Goal: Information Seeking & Learning: Learn about a topic

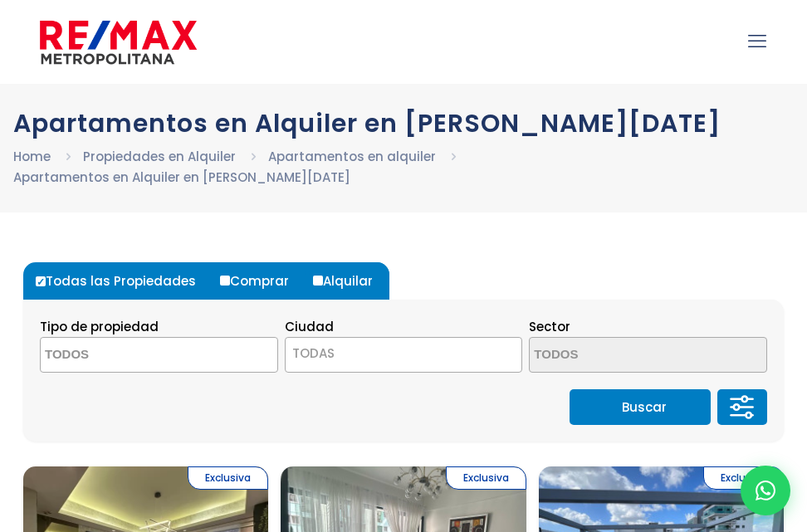
select select
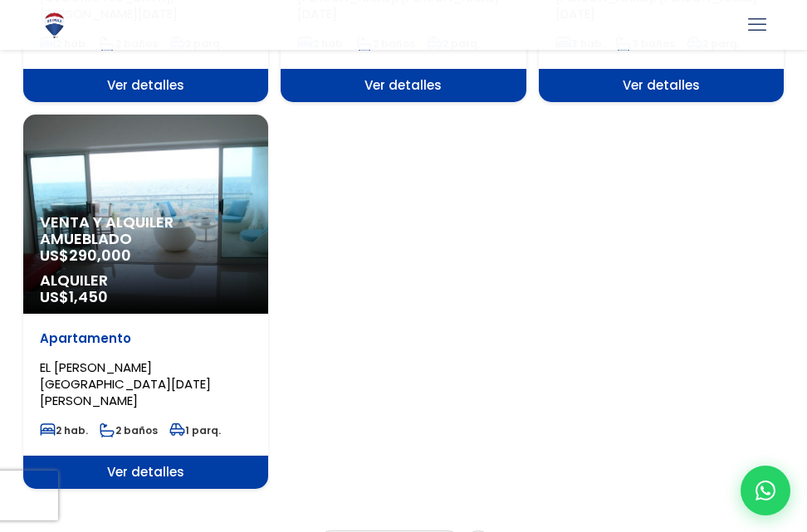
scroll to position [2258, 0]
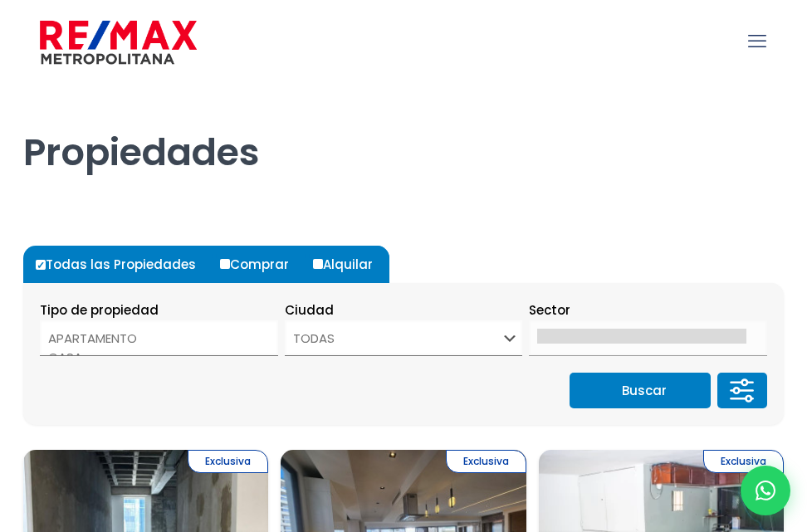
select select
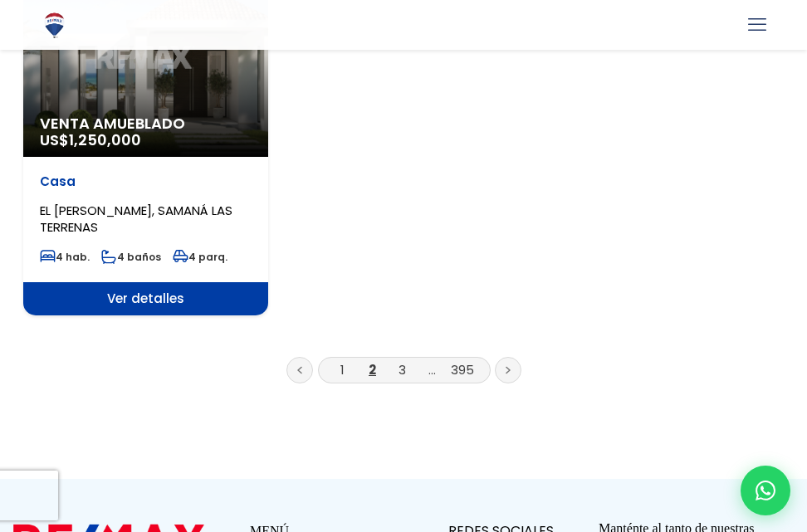
scroll to position [2408, 0]
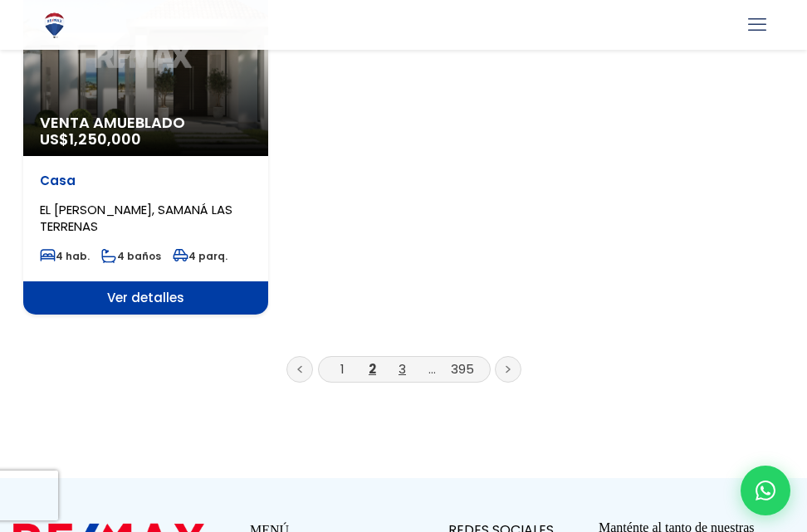
click at [399, 360] on link "3" at bounding box center [402, 368] width 7 height 17
click at [401, 360] on link "3" at bounding box center [402, 368] width 7 height 17
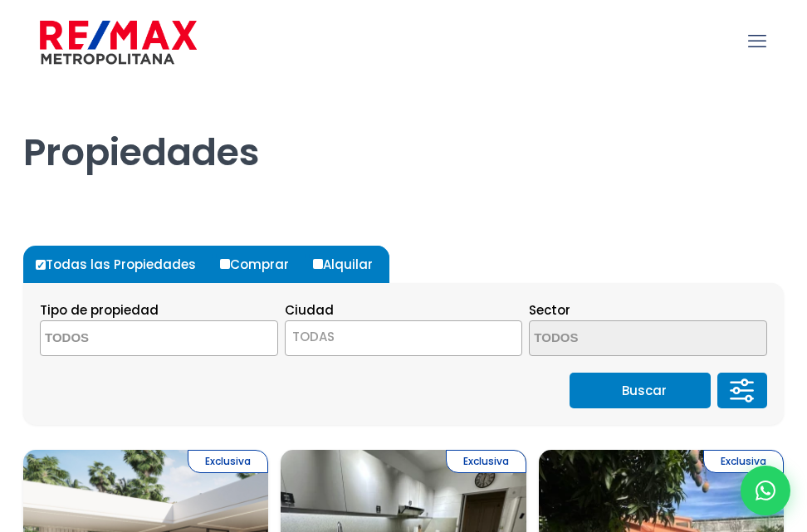
select select
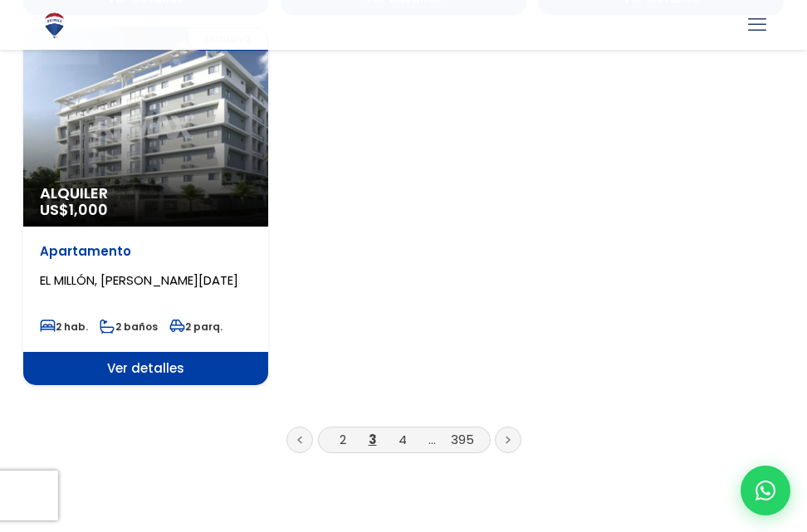
scroll to position [2574, 0]
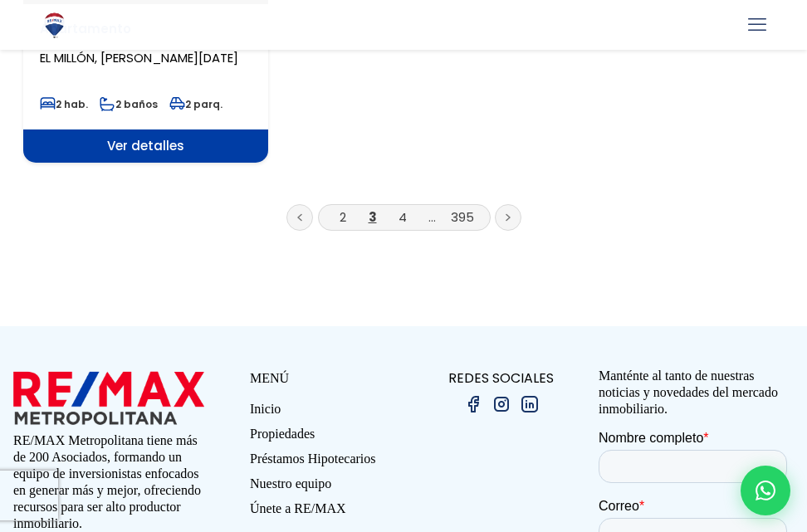
click at [408, 207] on li "4" at bounding box center [402, 217] width 27 height 21
click at [405, 208] on link "4" at bounding box center [403, 216] width 8 height 17
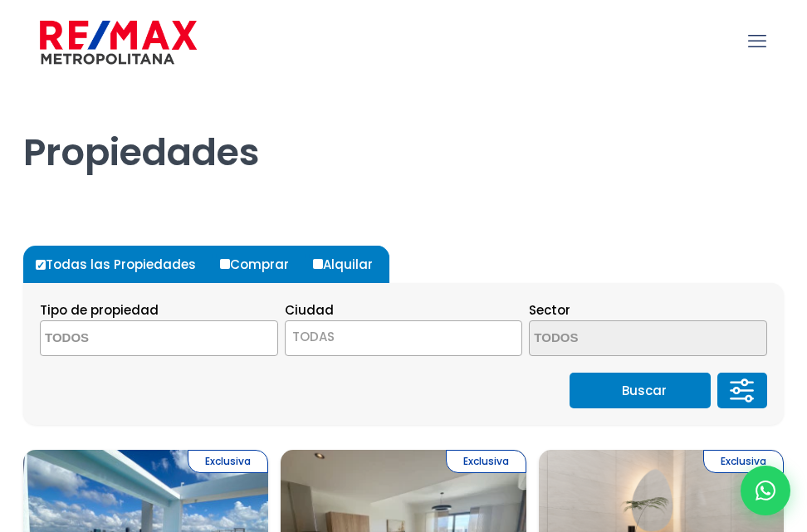
select select
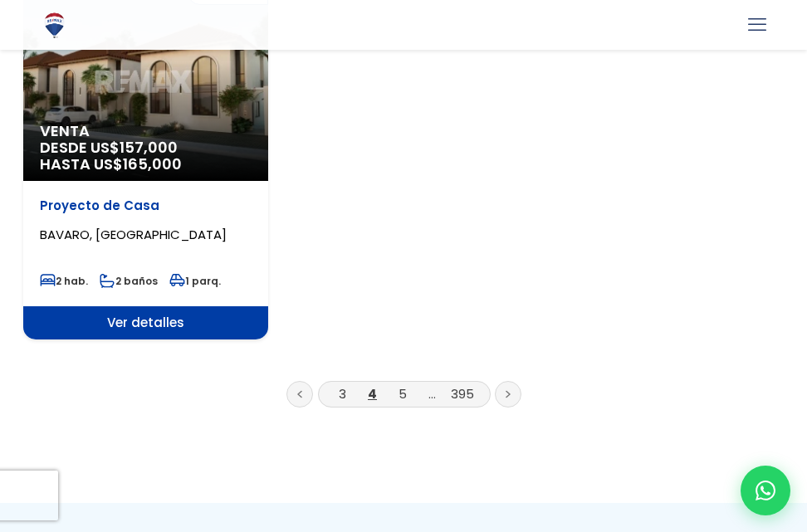
scroll to position [2408, 0]
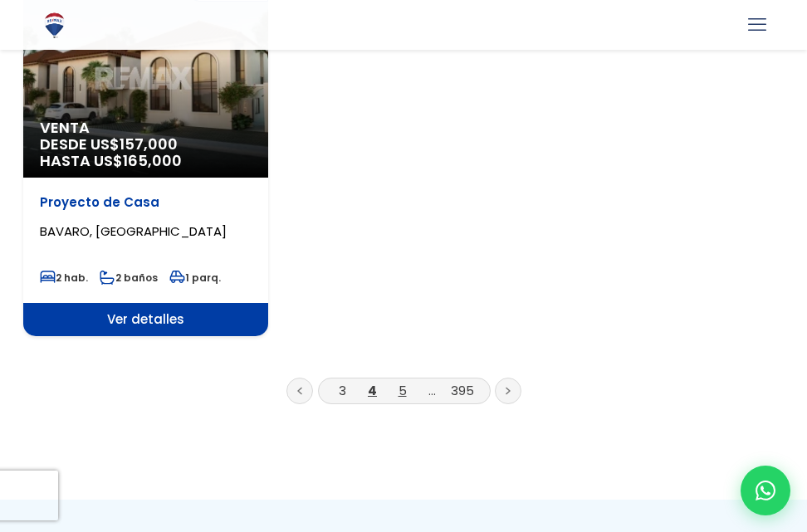
click at [404, 382] on link "5" at bounding box center [403, 390] width 8 height 17
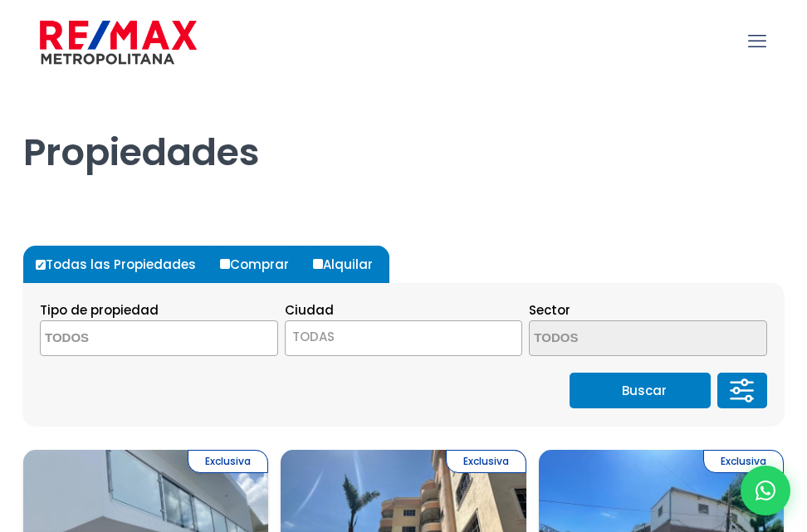
select select
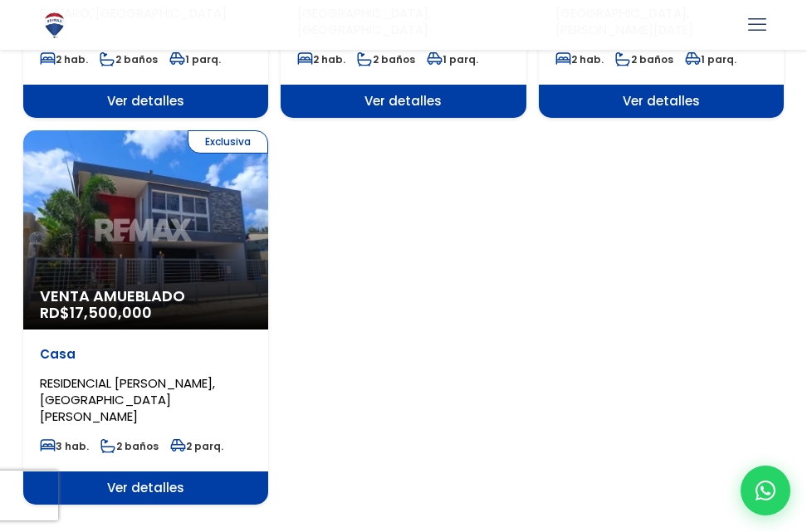
scroll to position [2574, 0]
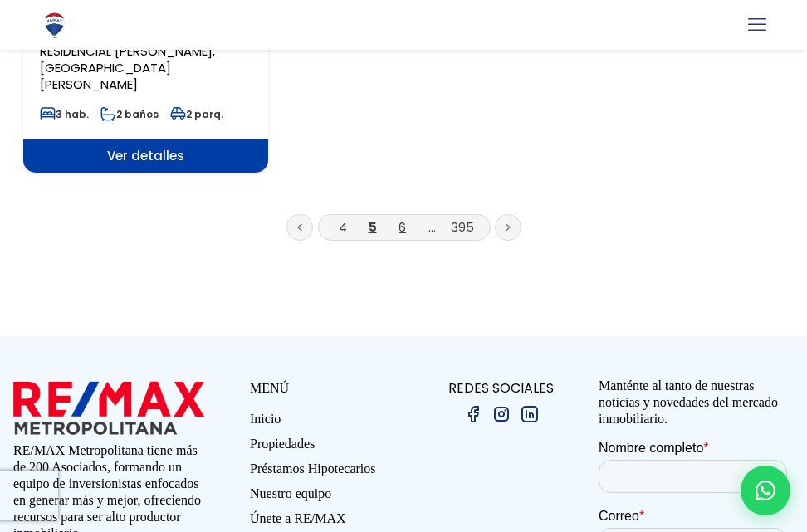
click at [404, 218] on link "6" at bounding box center [402, 226] width 7 height 17
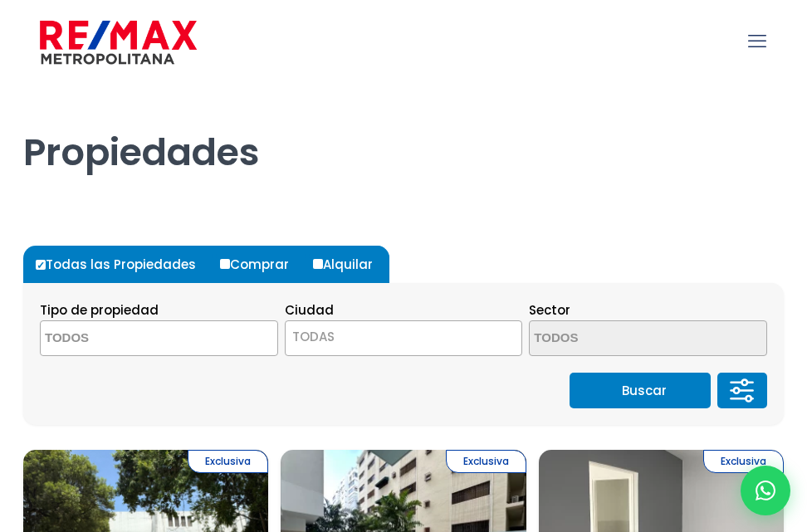
select select
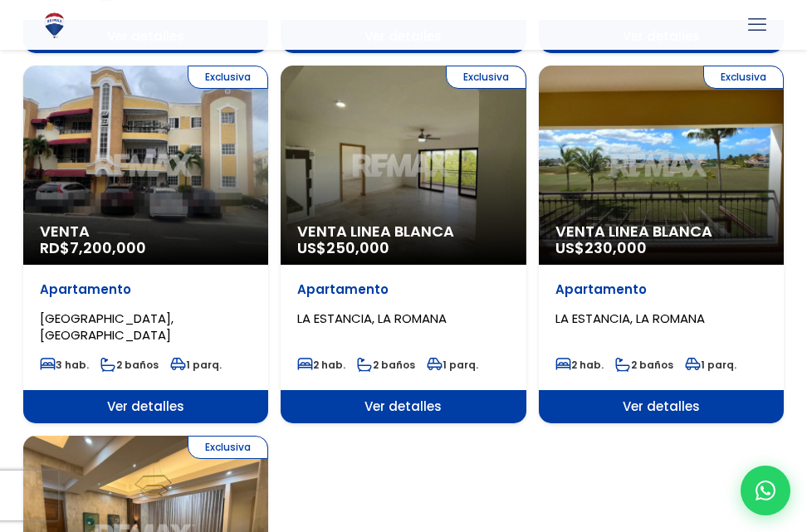
scroll to position [2408, 0]
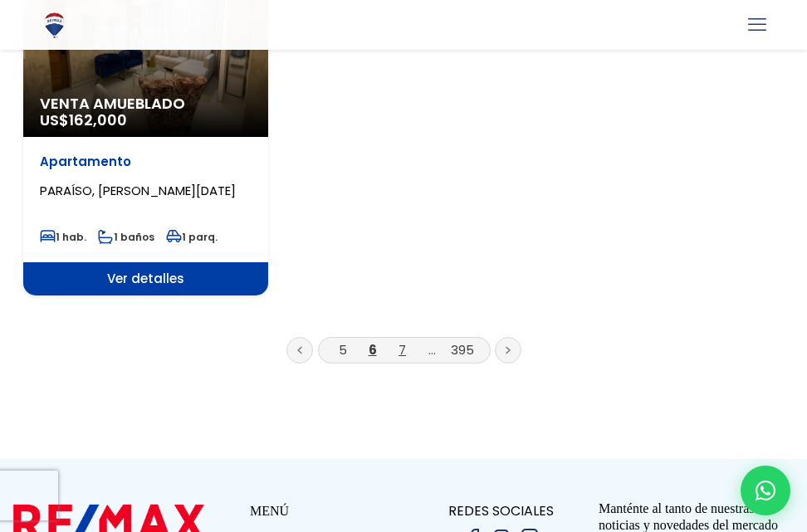
click at [403, 341] on link "7" at bounding box center [402, 349] width 7 height 17
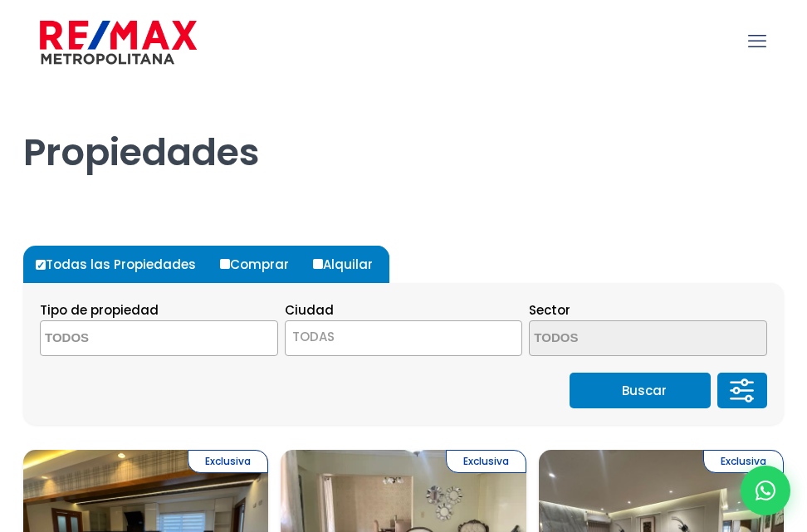
select select
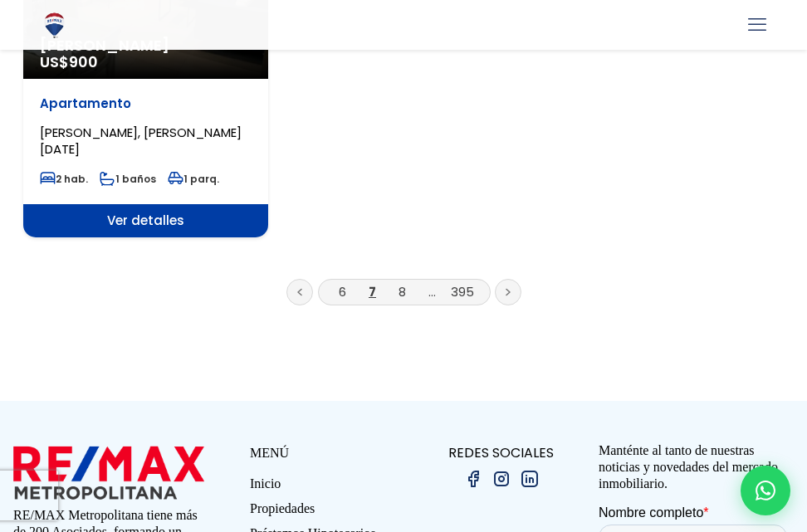
scroll to position [2491, 0]
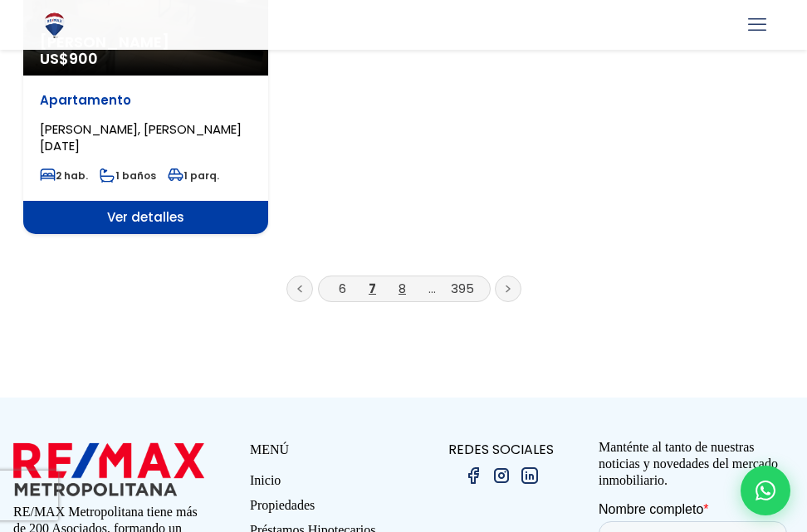
click at [401, 280] on link "8" at bounding box center [402, 288] width 7 height 17
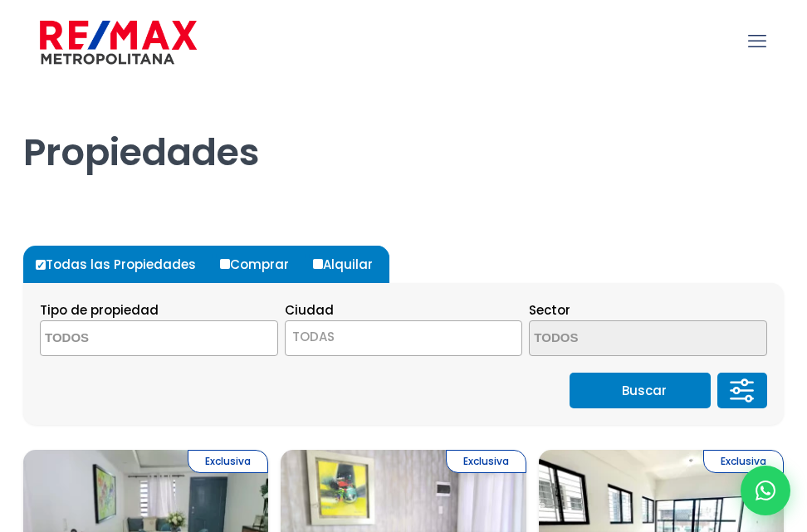
select select
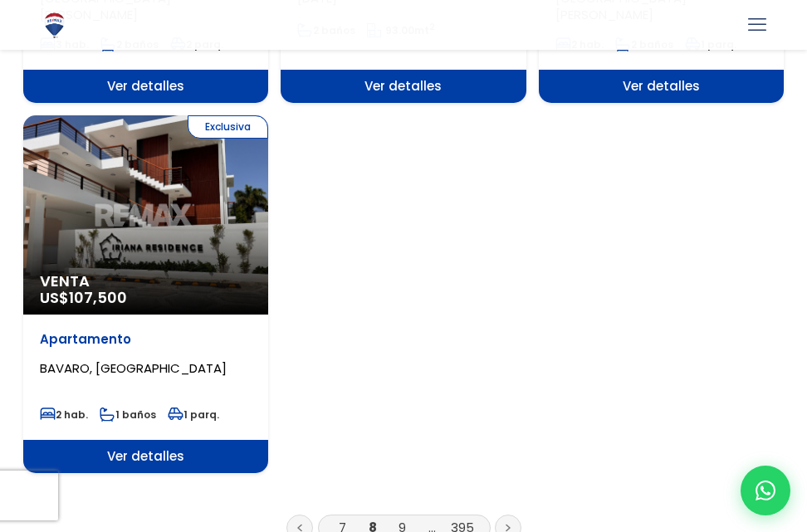
scroll to position [2491, 0]
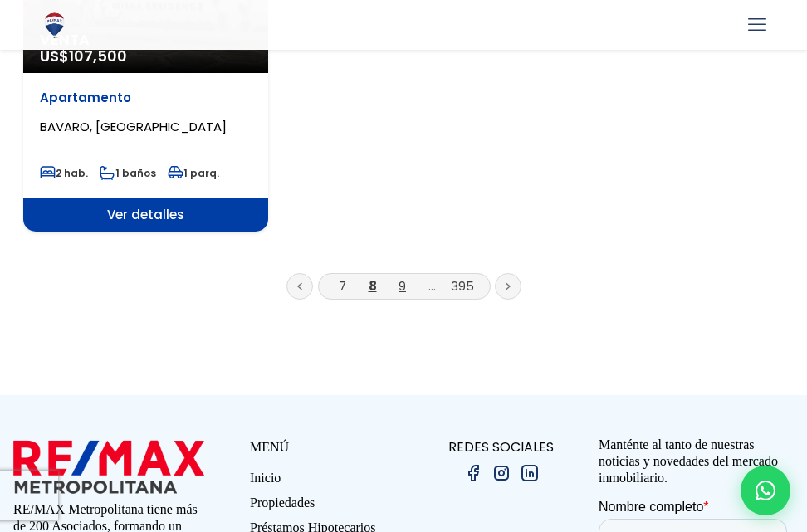
click at [404, 277] on link "9" at bounding box center [402, 285] width 7 height 17
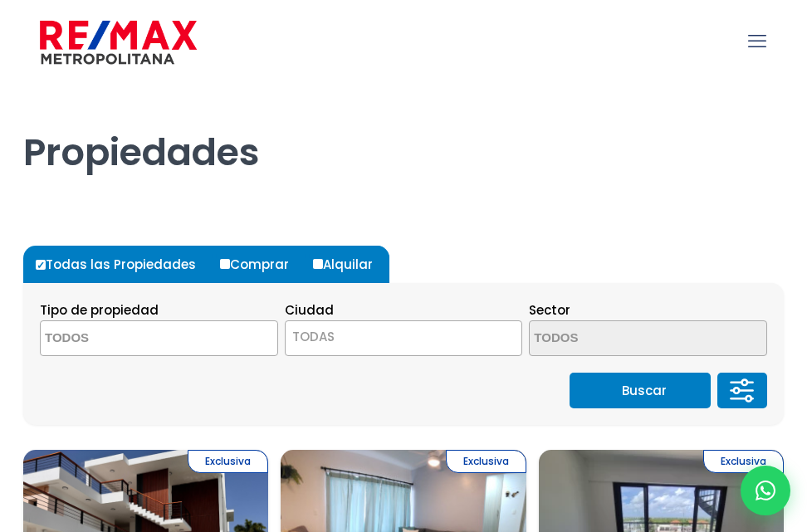
select select
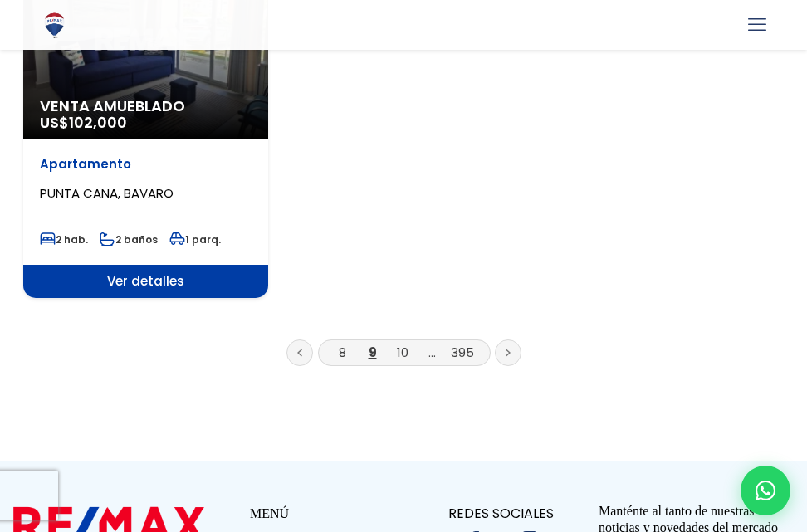
scroll to position [2574, 0]
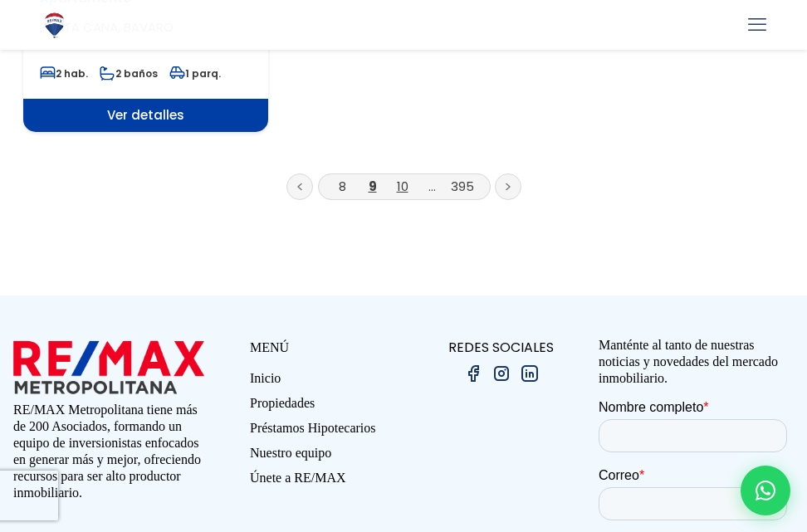
click at [405, 178] on link "10" at bounding box center [403, 186] width 12 height 17
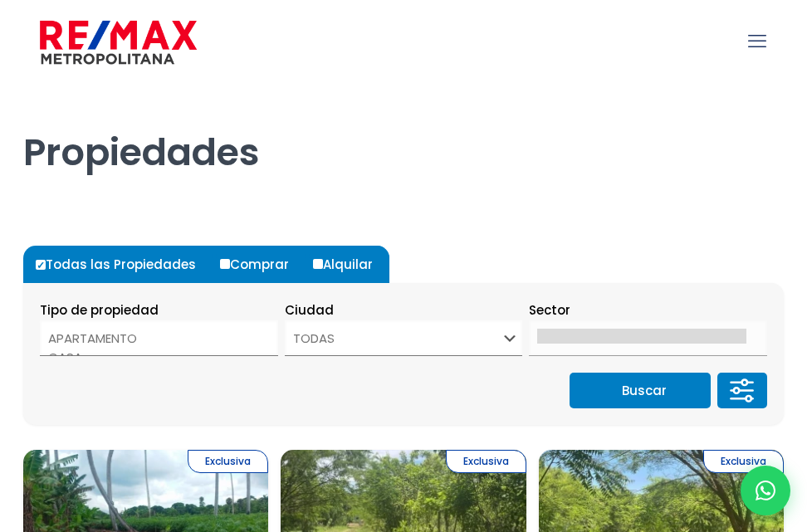
select select
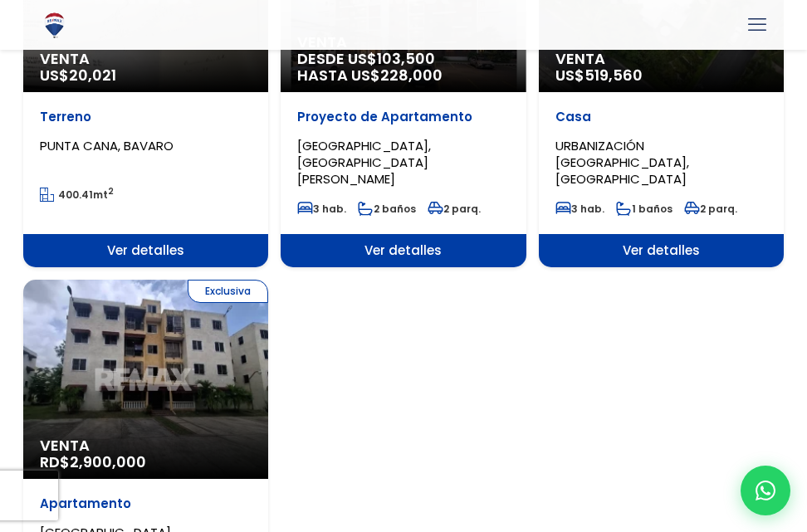
scroll to position [2325, 0]
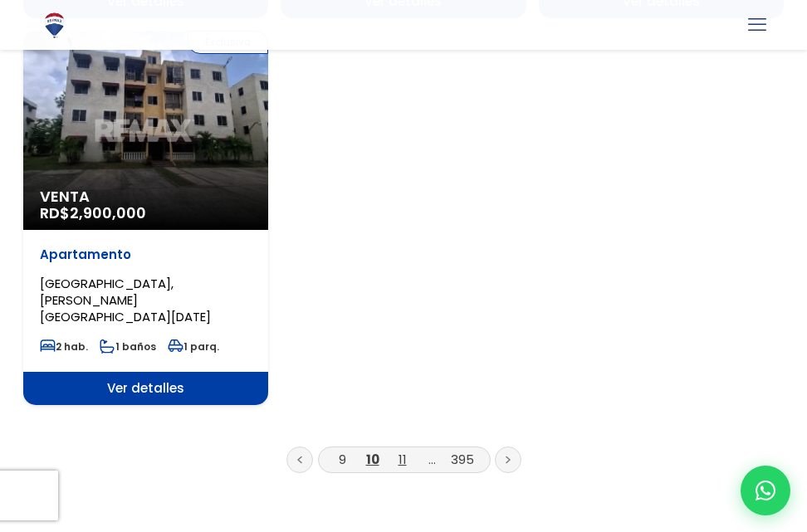
click at [404, 451] on link "11" at bounding box center [403, 459] width 8 height 17
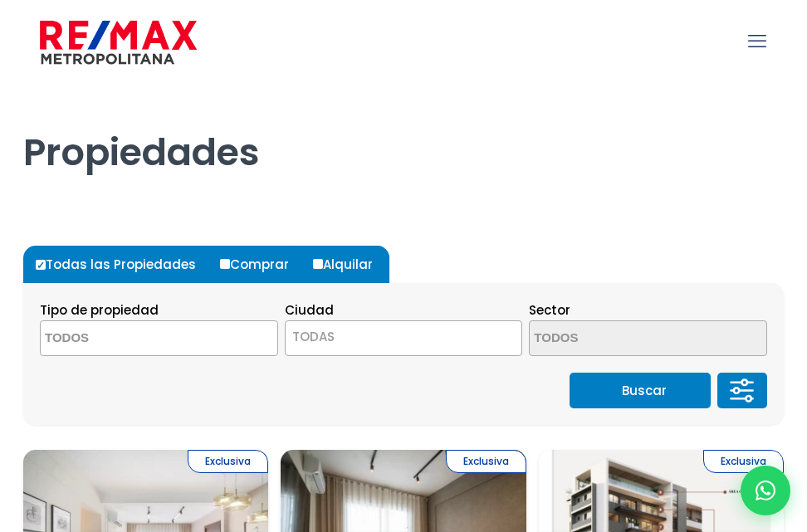
select select
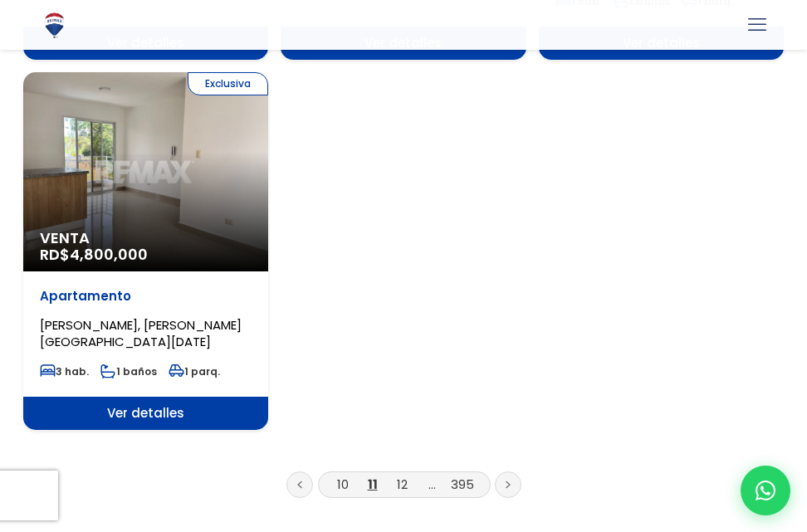
scroll to position [2325, 0]
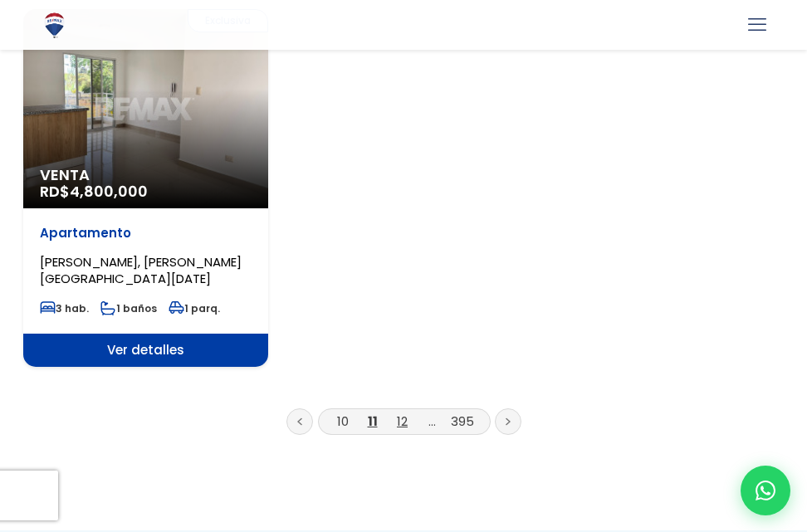
click at [405, 413] on link "12" at bounding box center [402, 421] width 11 height 17
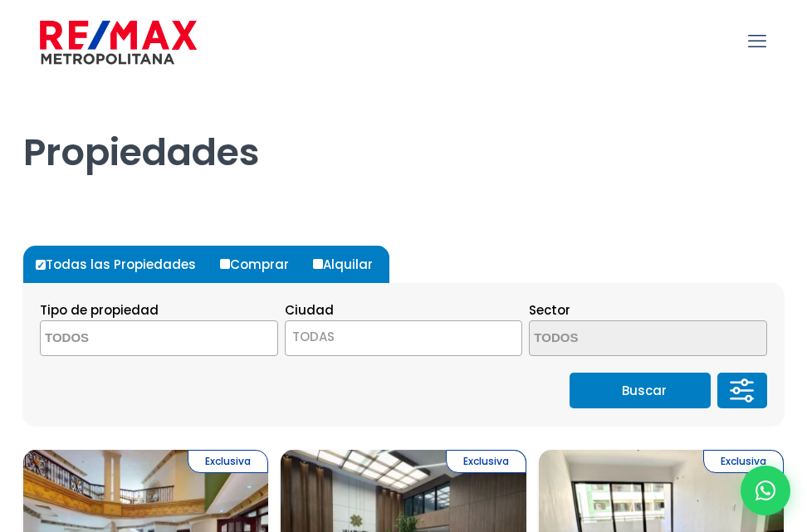
select select
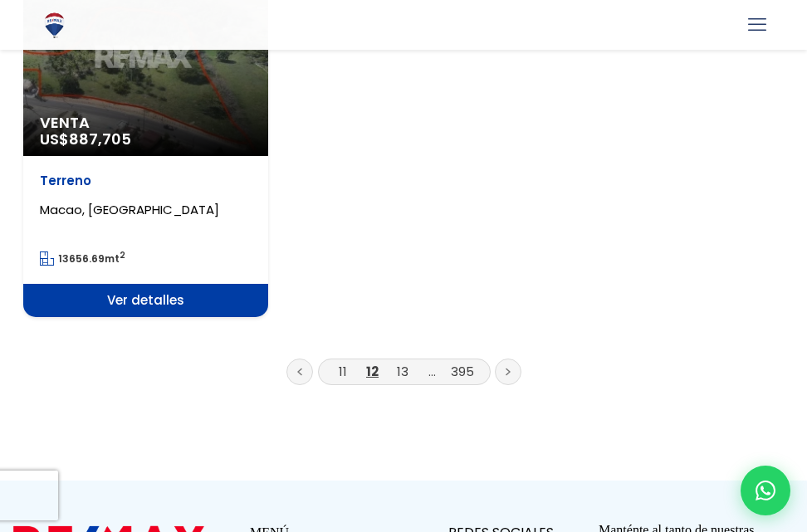
scroll to position [2491, 0]
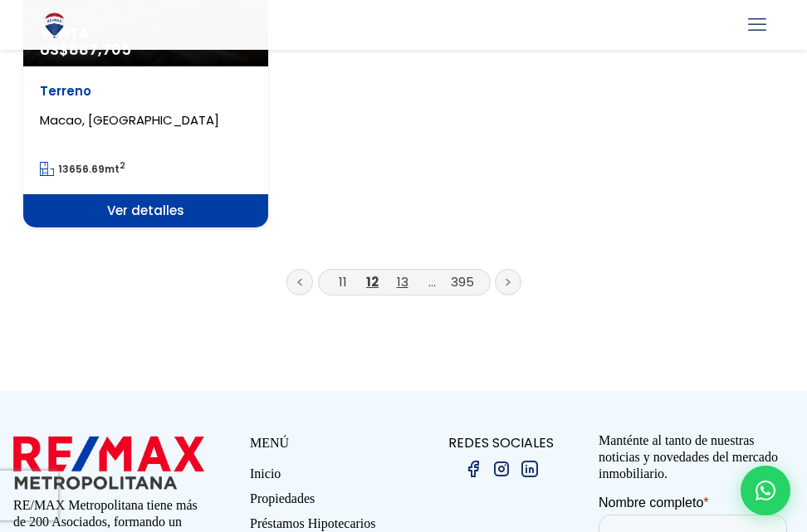
click at [403, 273] on link "13" at bounding box center [403, 281] width 12 height 17
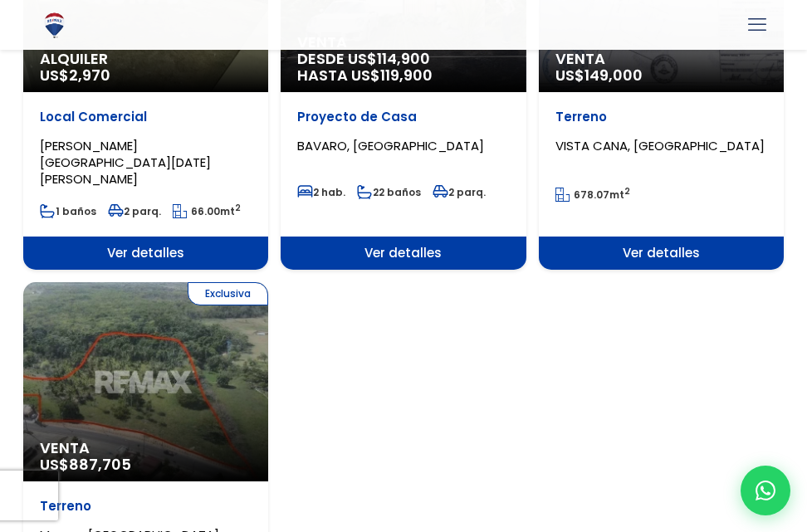
scroll to position [1954, 0]
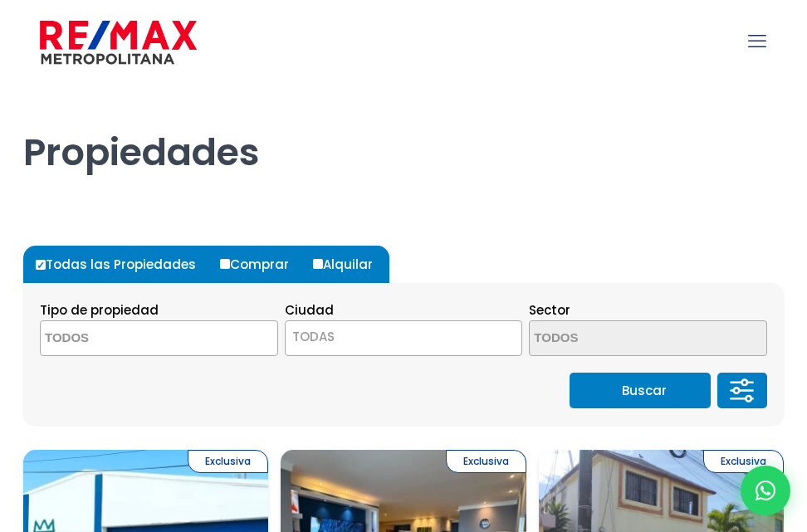
select select
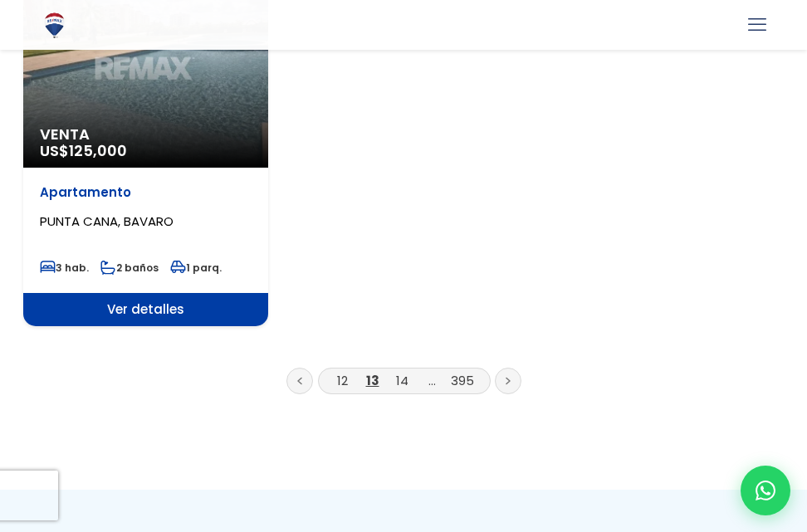
scroll to position [2491, 0]
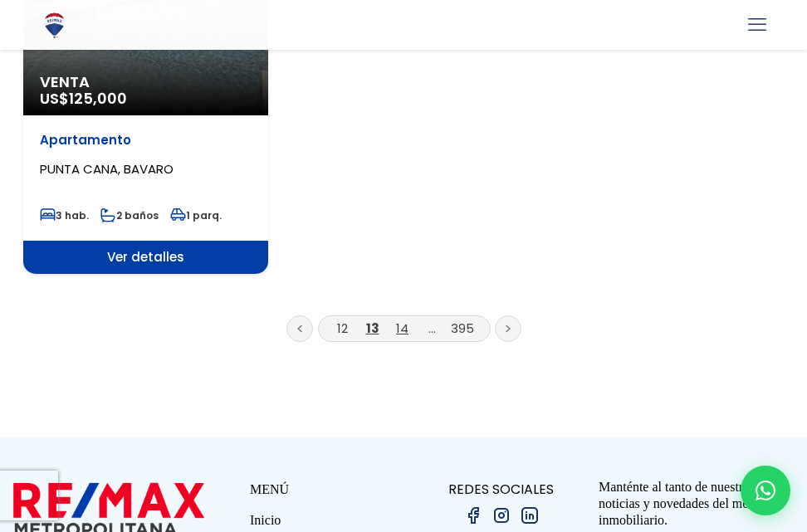
click at [404, 320] on link "14" at bounding box center [402, 328] width 12 height 17
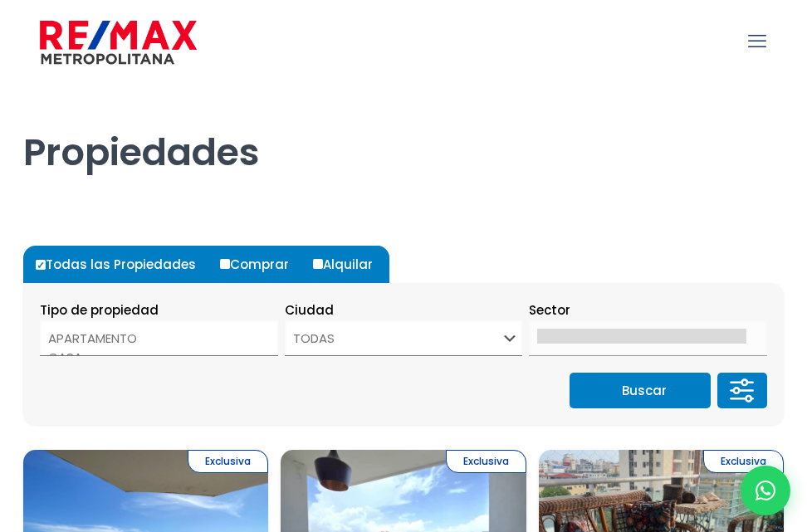
select select
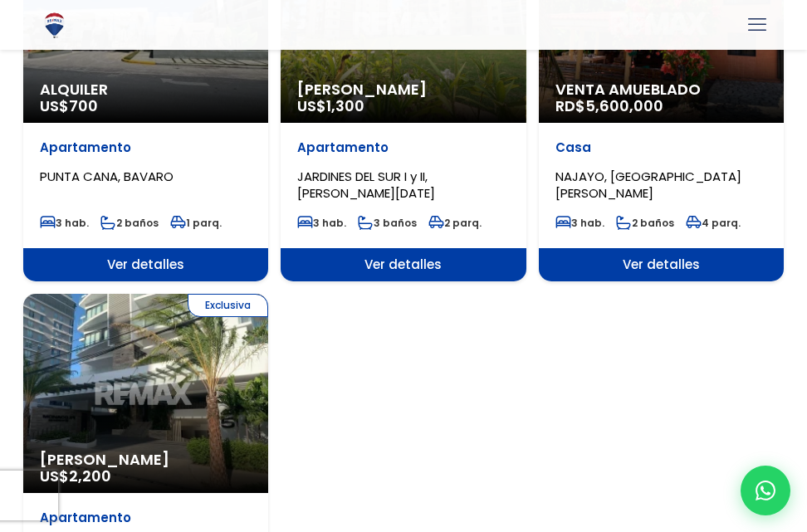
scroll to position [2325, 0]
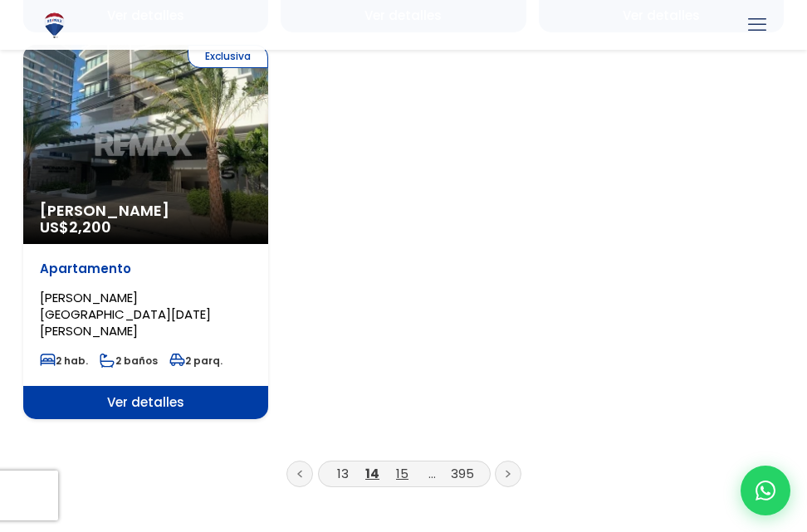
click at [399, 465] on link "15" at bounding box center [402, 473] width 12 height 17
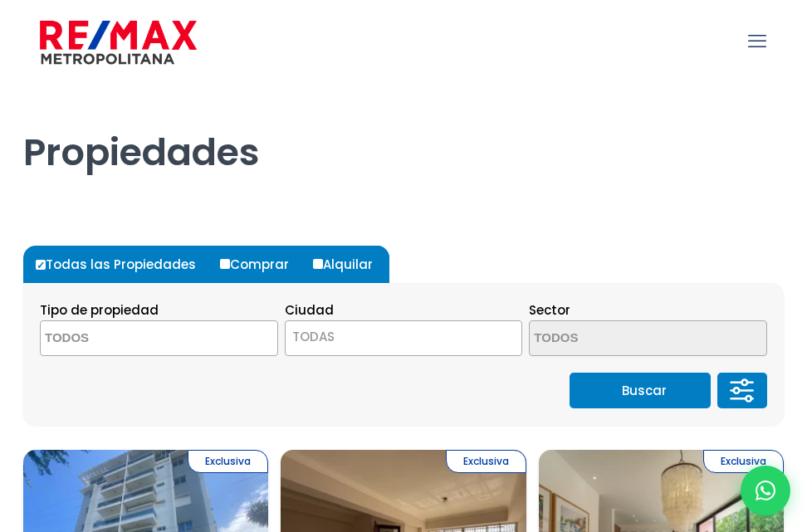
select select
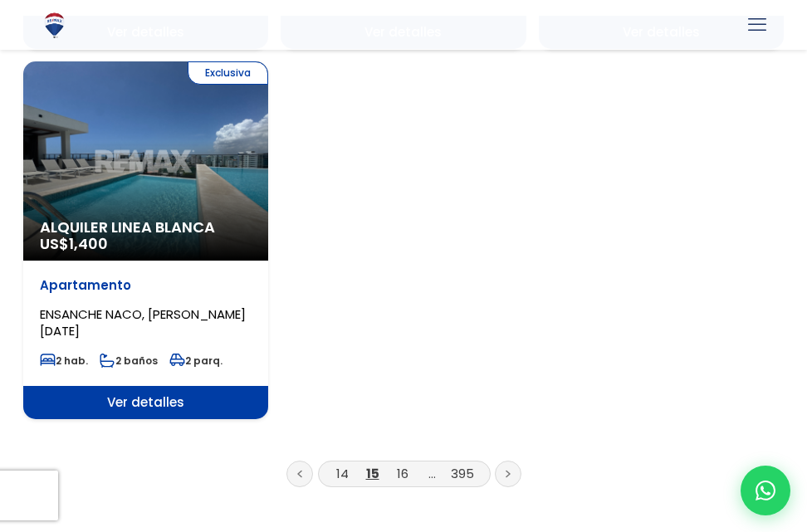
scroll to position [2491, 0]
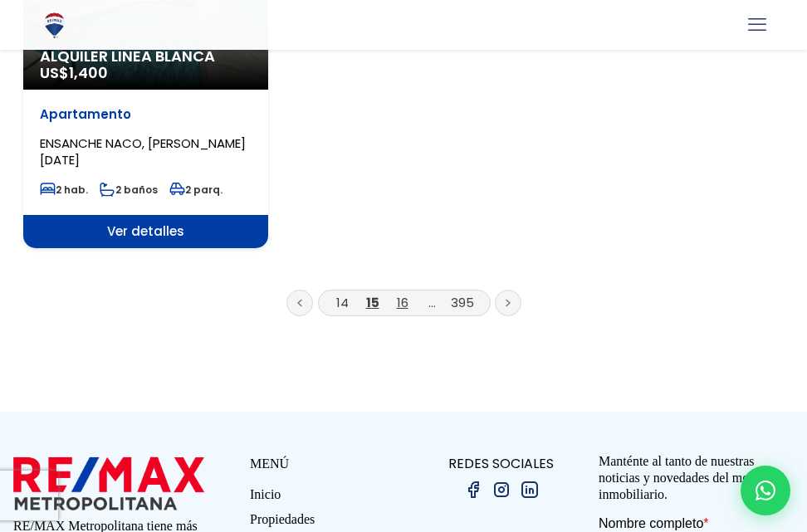
click at [401, 294] on link "16" at bounding box center [403, 302] width 12 height 17
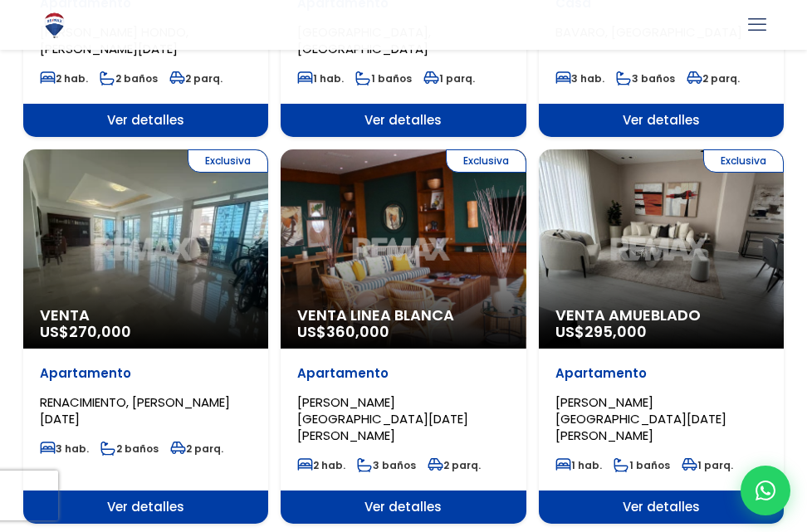
scroll to position [1494, 0]
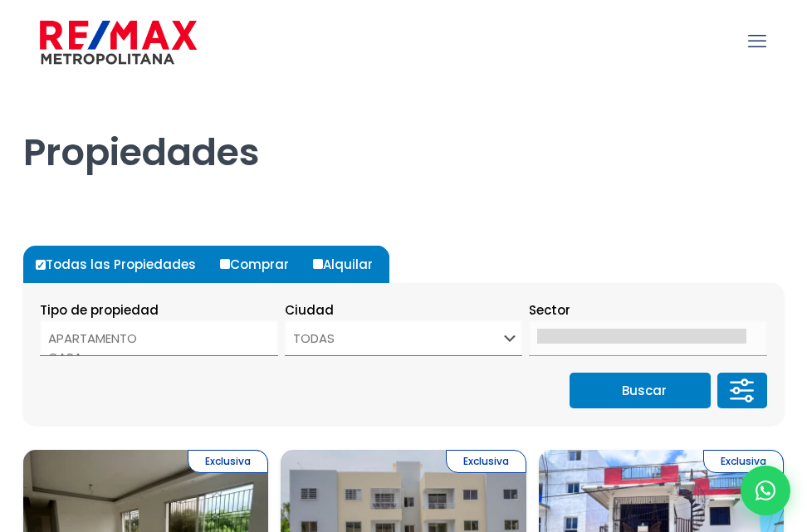
select select
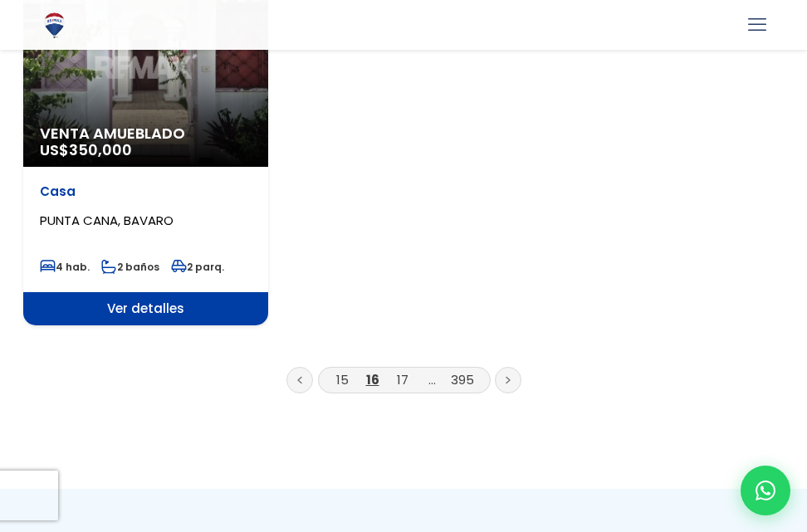
scroll to position [2574, 0]
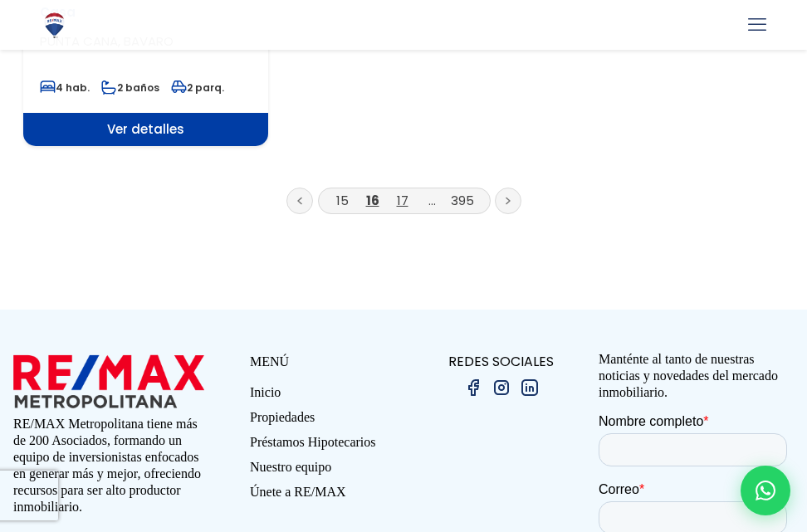
click at [404, 192] on link "17" at bounding box center [403, 200] width 12 height 17
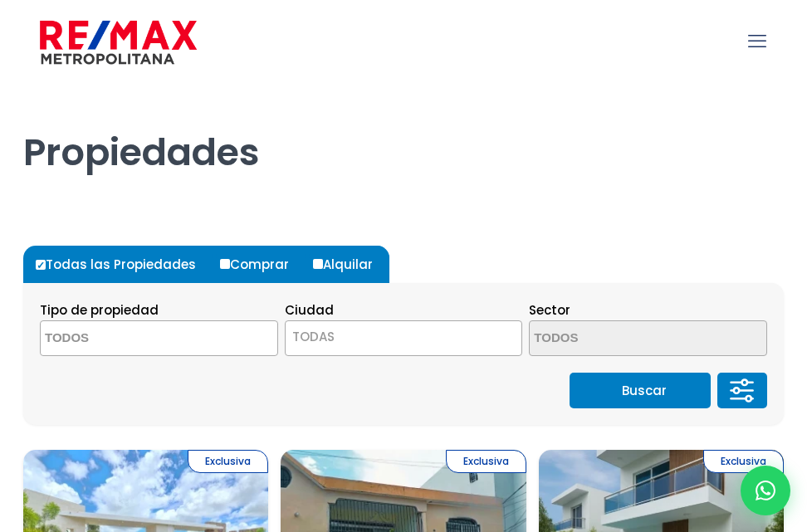
select select
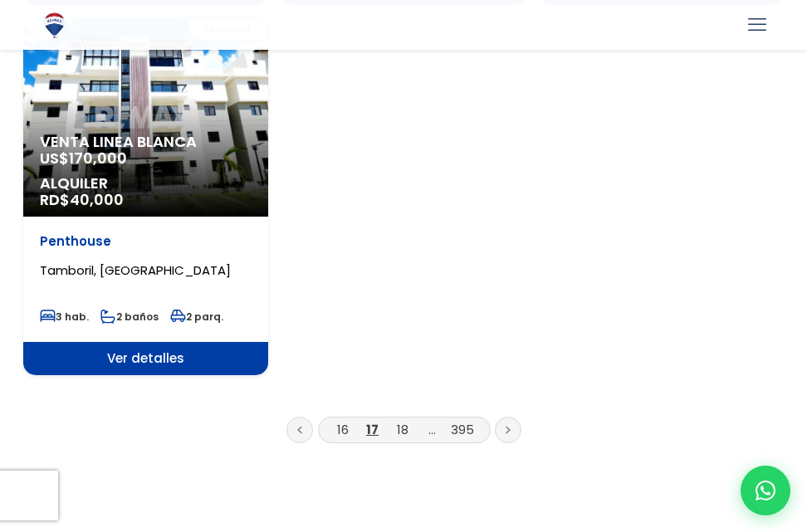
scroll to position [2325, 0]
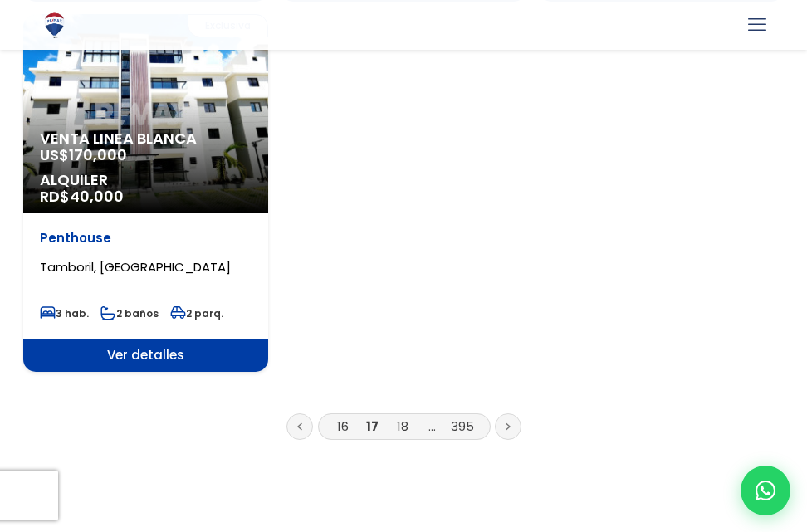
click at [407, 418] on link "18" at bounding box center [403, 426] width 12 height 17
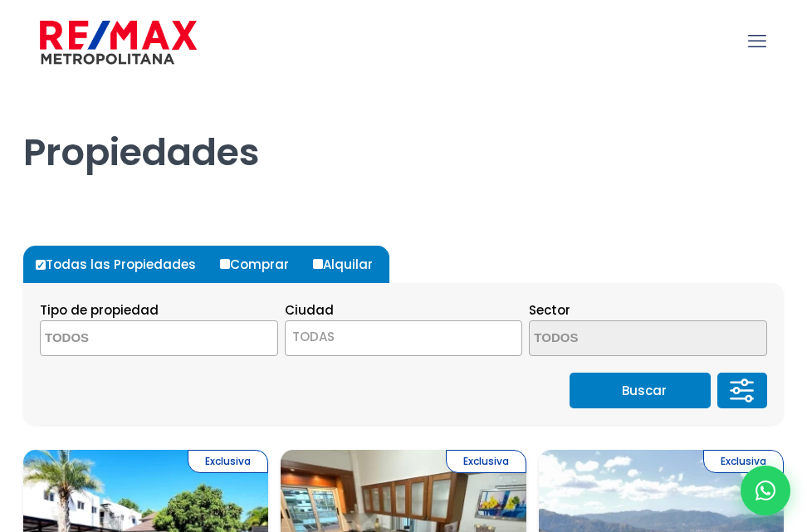
select select
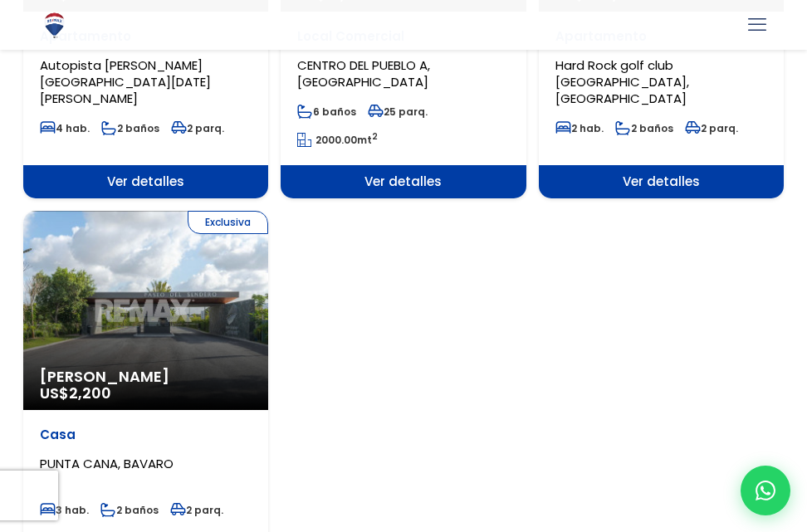
scroll to position [2491, 0]
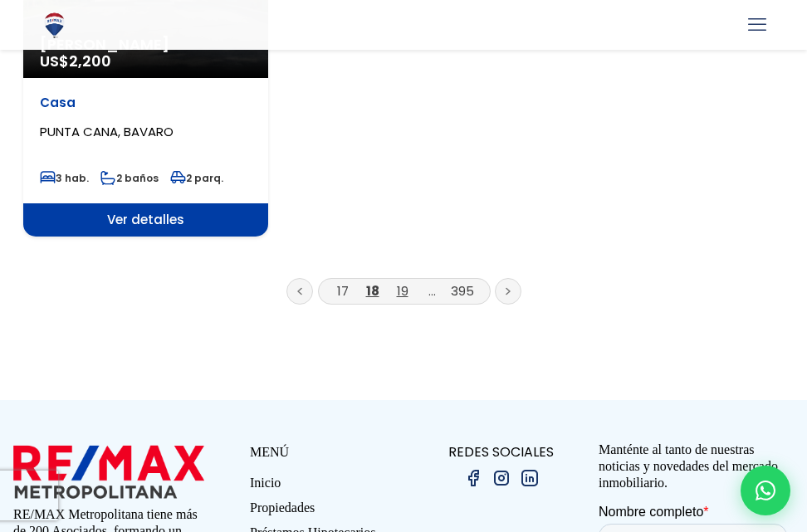
click at [403, 282] on link "19" at bounding box center [403, 290] width 12 height 17
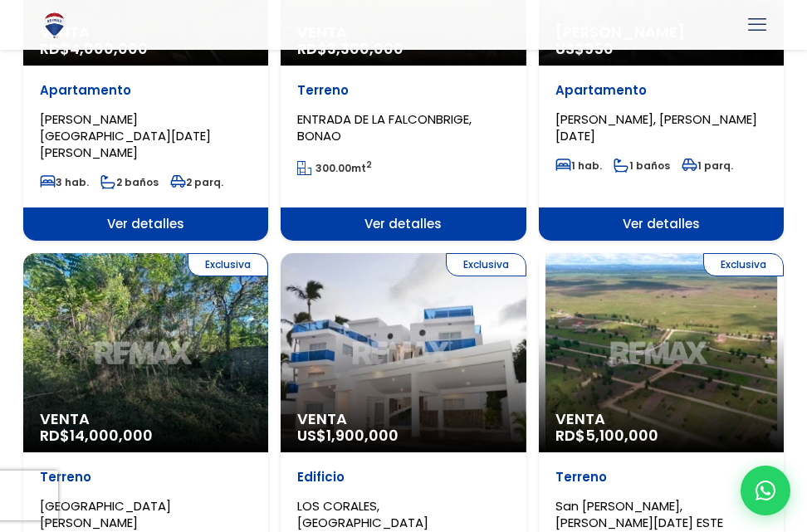
scroll to position [1079, 0]
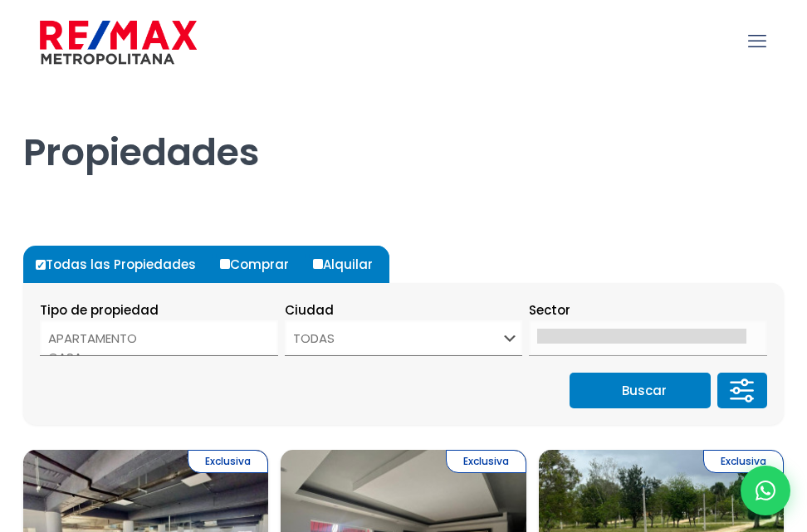
select select
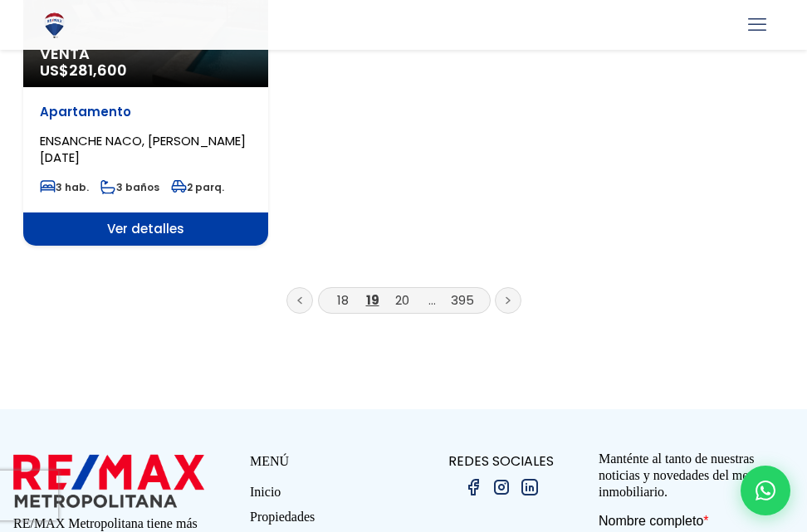
scroll to position [2487, 0]
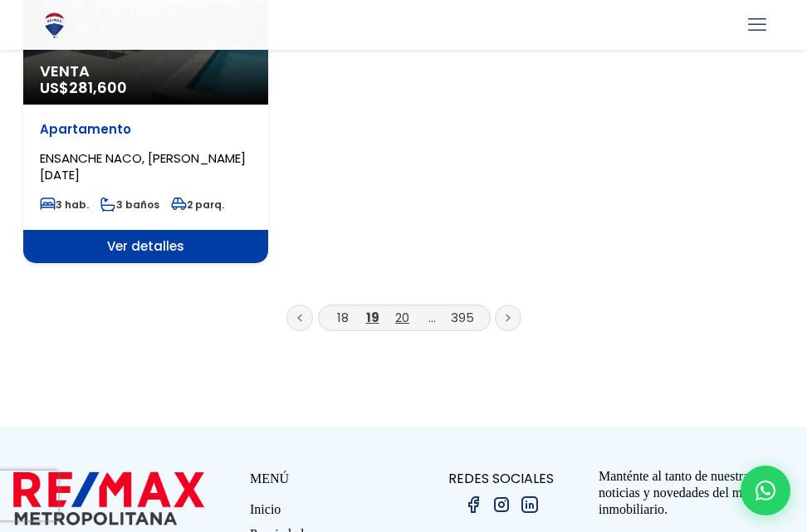
click at [403, 309] on link "20" at bounding box center [402, 317] width 14 height 17
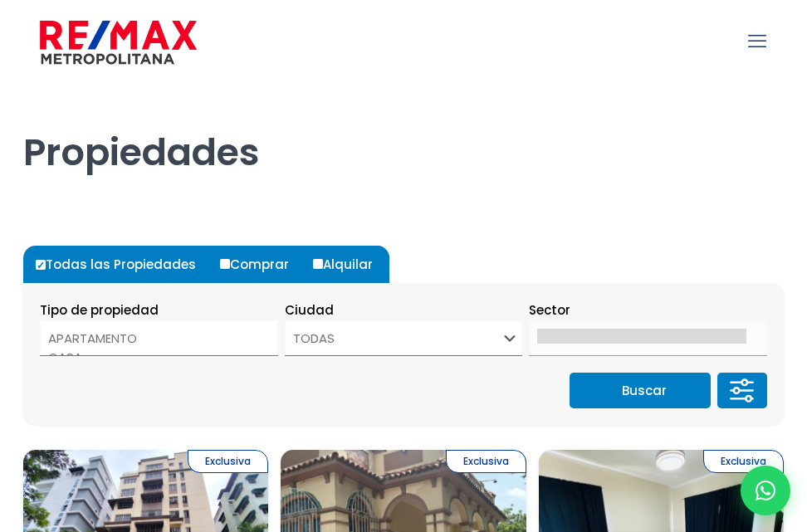
select select
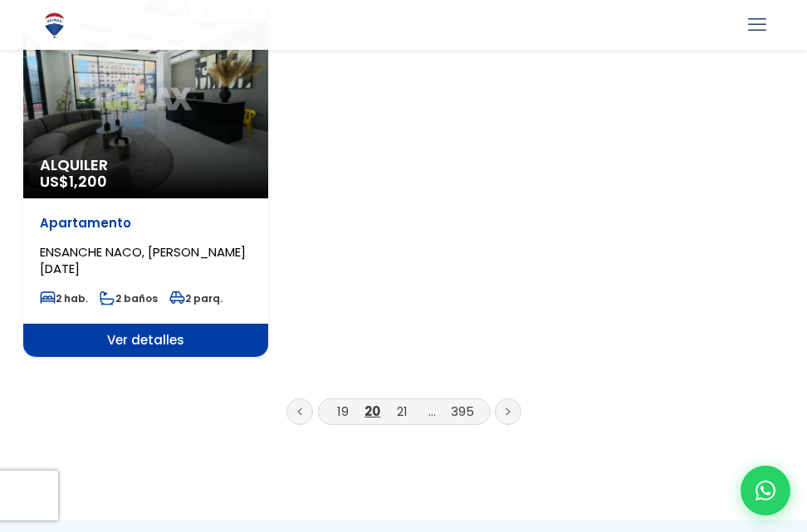
scroll to position [2491, 0]
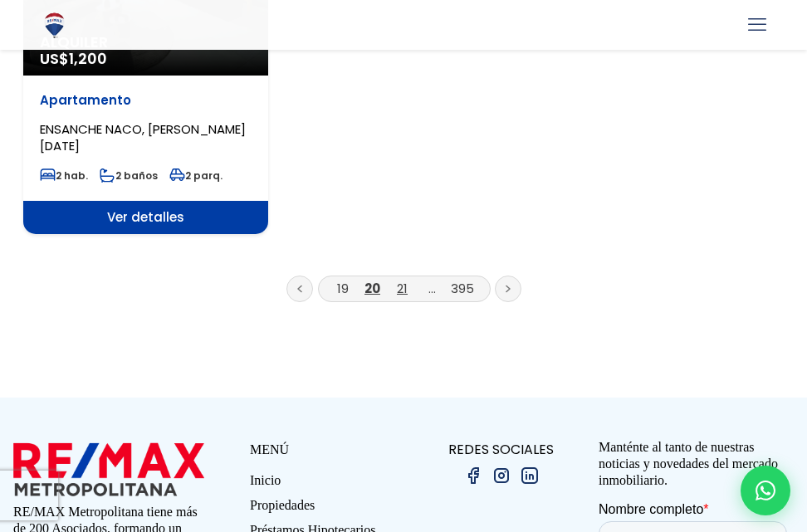
click at [404, 280] on link "21" at bounding box center [402, 288] width 11 height 17
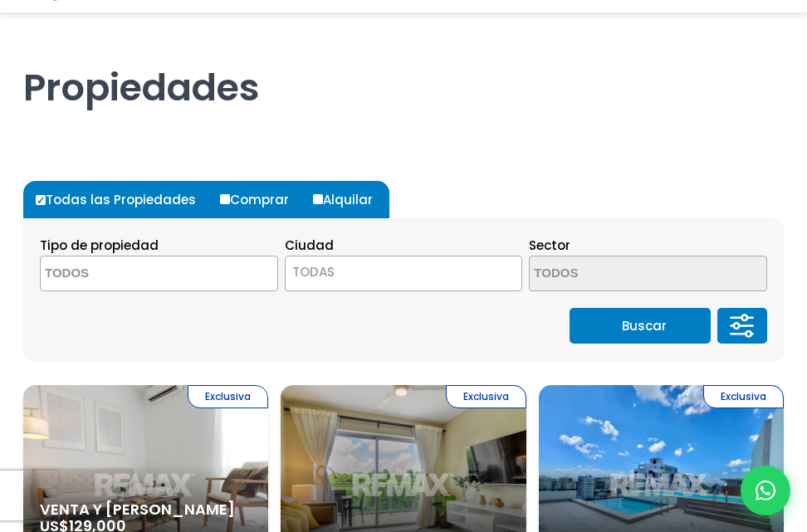
scroll to position [249, 0]
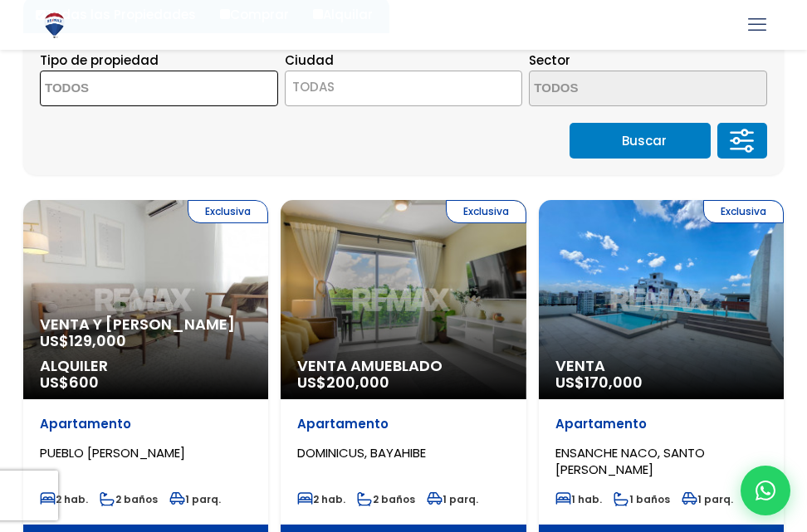
click at [97, 80] on textarea "Search" at bounding box center [121, 89] width 161 height 36
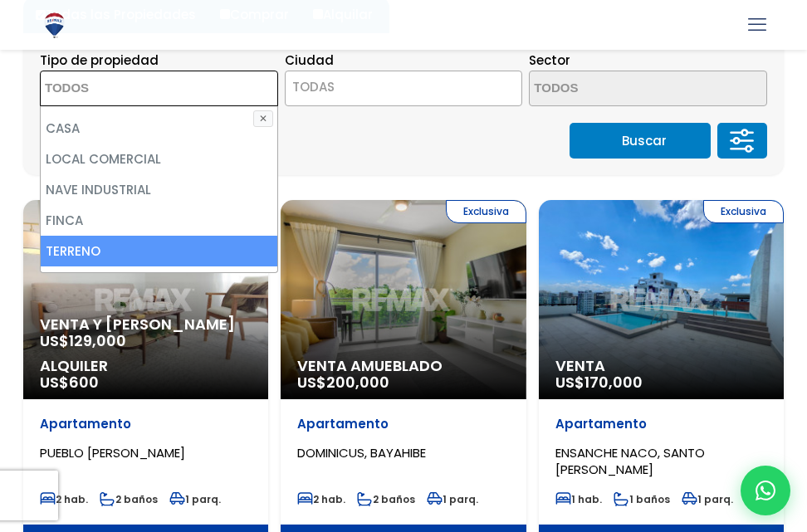
scroll to position [33, 0]
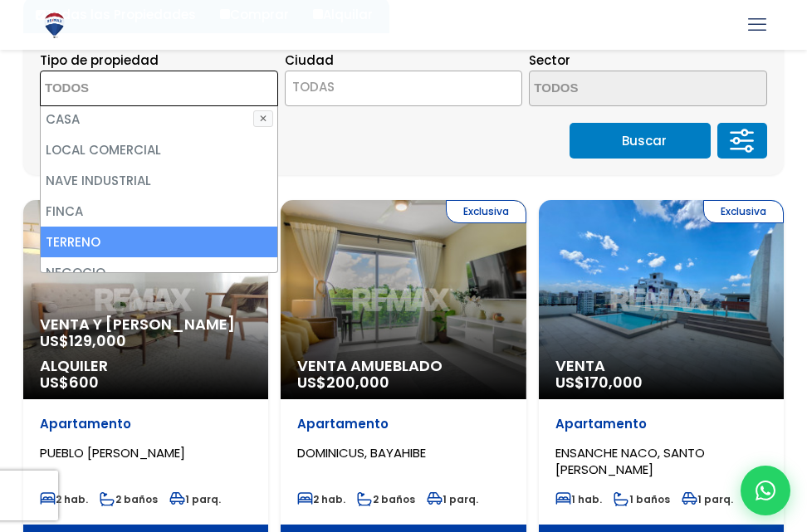
click at [246, 243] on li "TERRENO" at bounding box center [159, 242] width 237 height 31
select select "land"
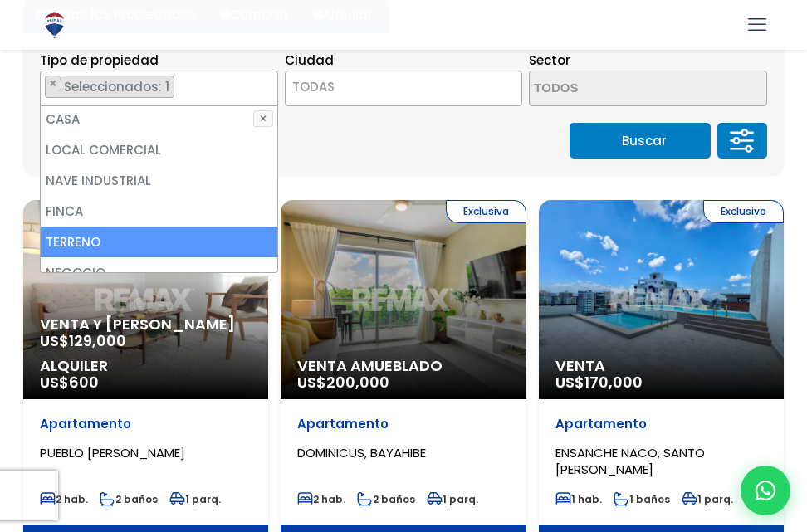
scroll to position [95, 0]
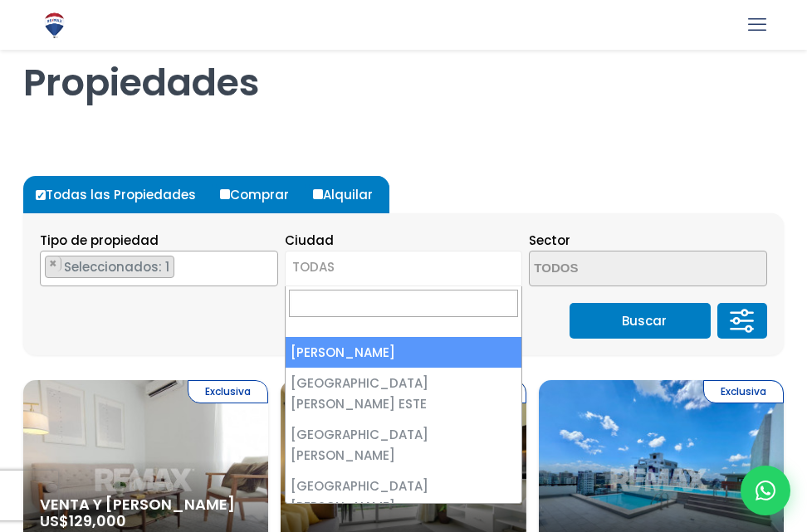
scroll to position [22, 0]
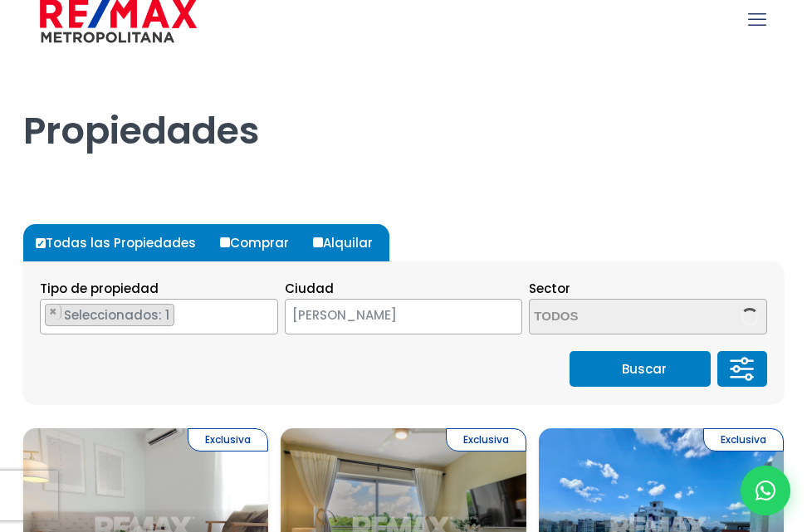
select select "1"
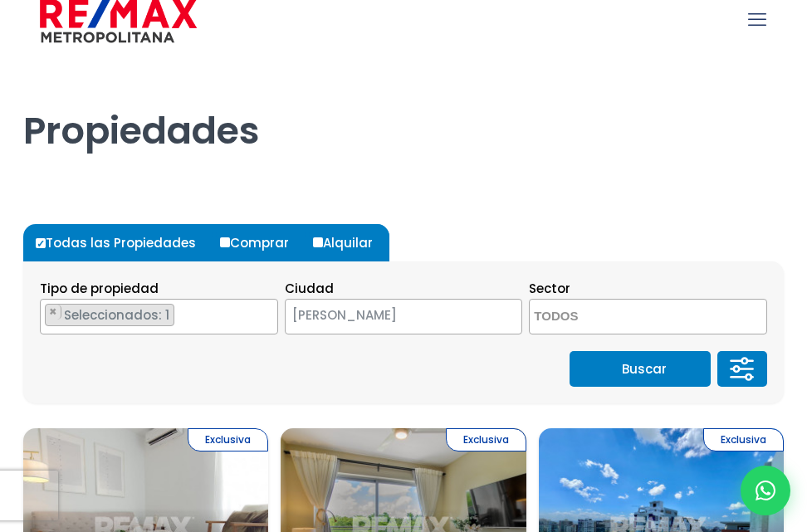
click at [627, 365] on button "Buscar" at bounding box center [640, 369] width 141 height 36
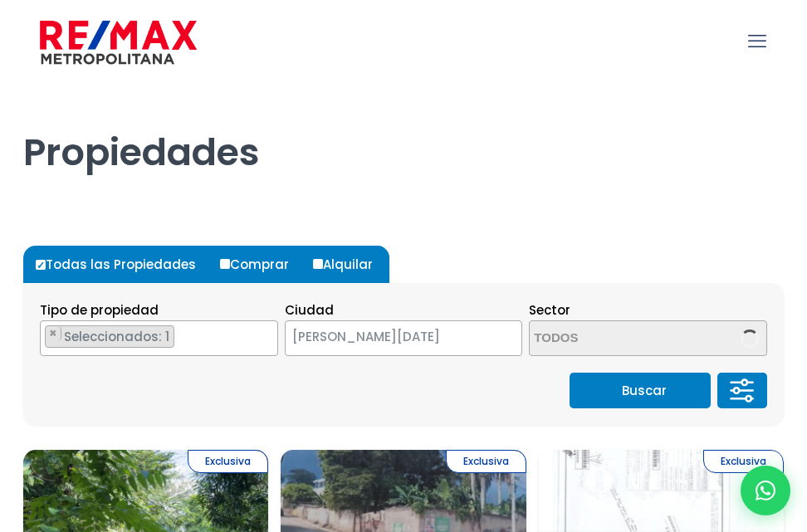
select select "1"
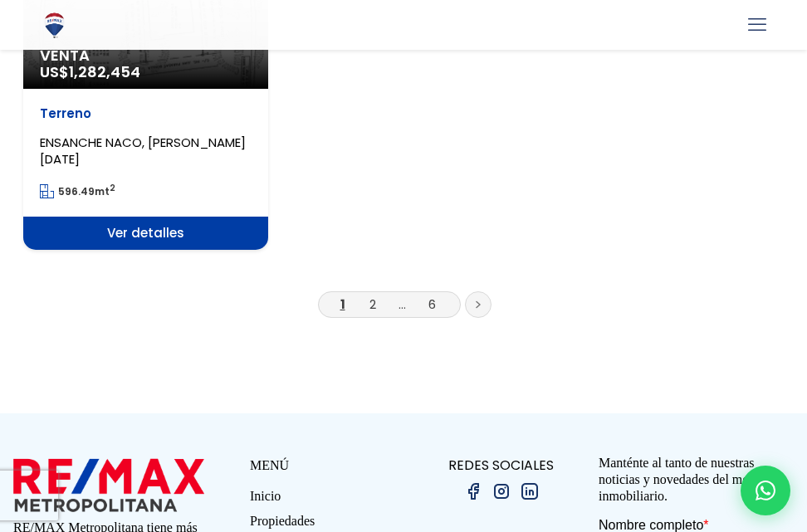
scroll to position [2491, 0]
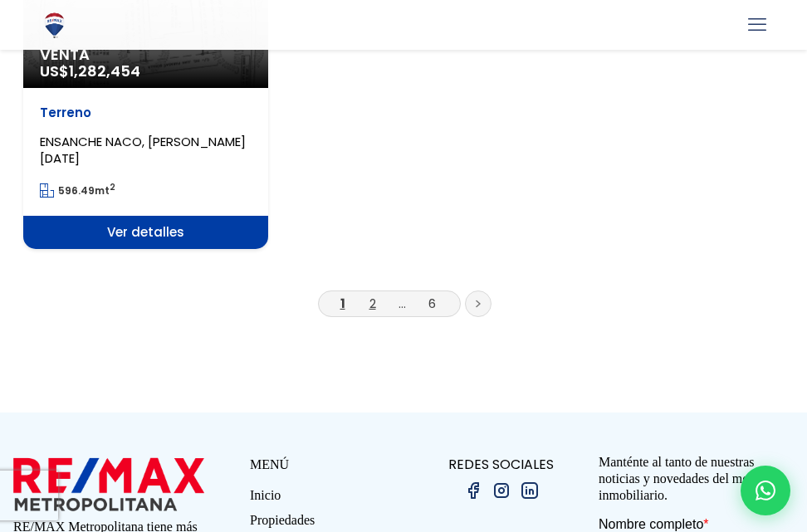
click at [374, 295] on link "2" at bounding box center [372, 303] width 7 height 17
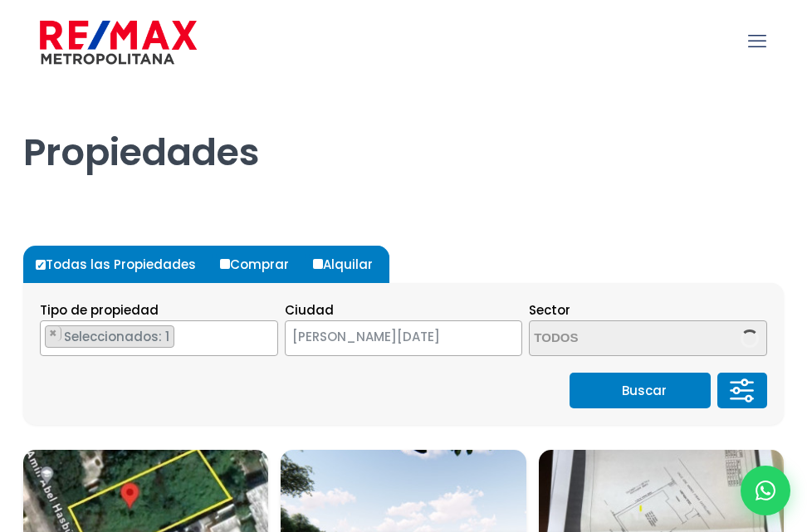
select select "1"
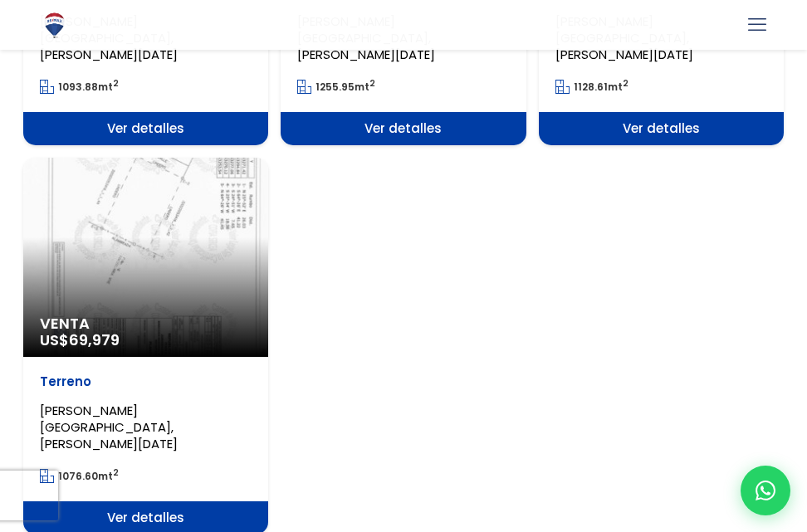
scroll to position [2242, 0]
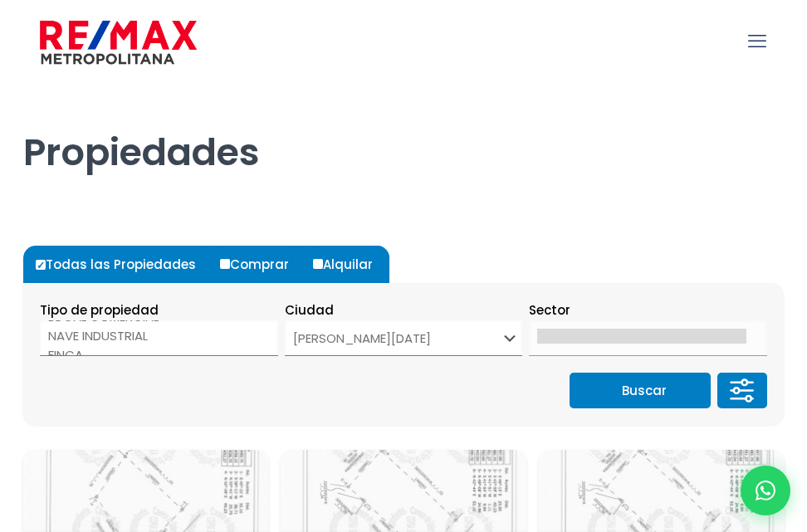
select select "1"
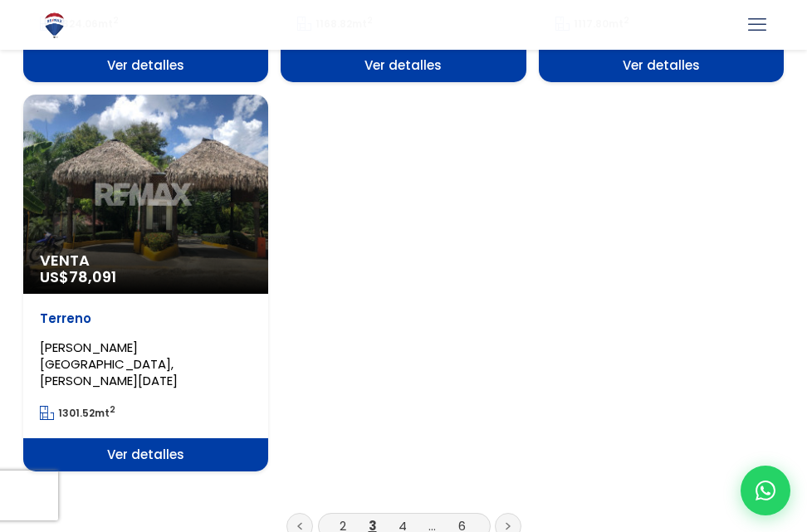
scroll to position [2325, 0]
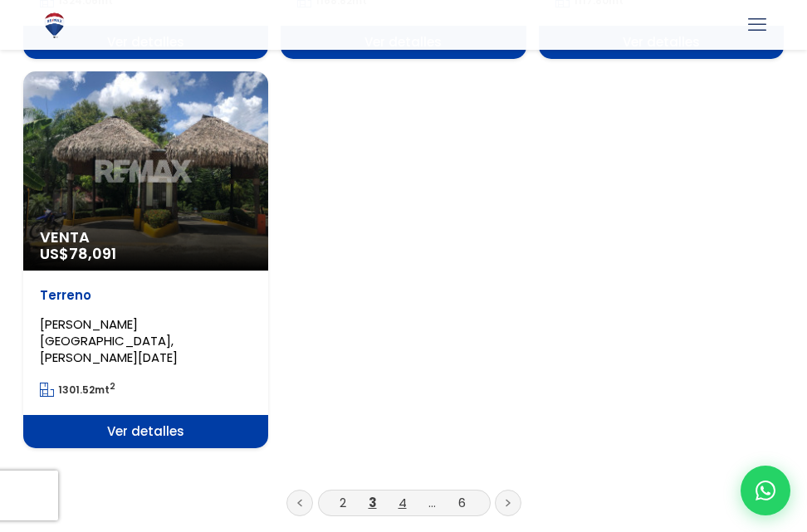
click at [404, 494] on link "4" at bounding box center [403, 502] width 8 height 17
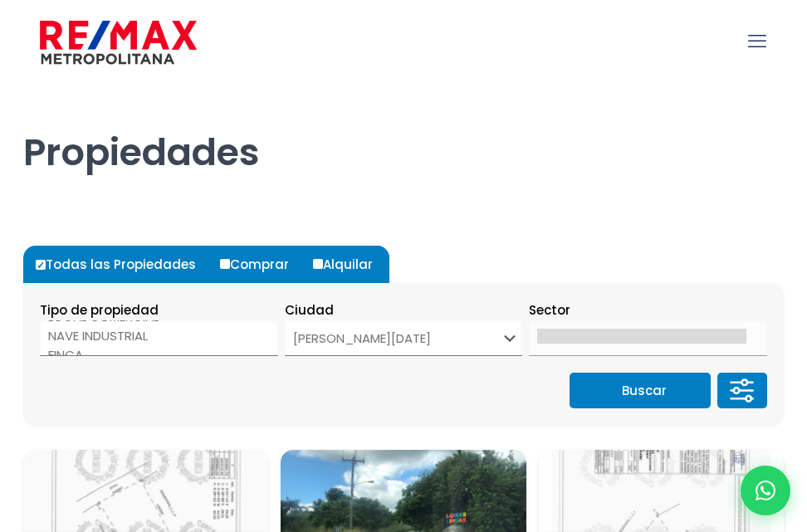
select select "1"
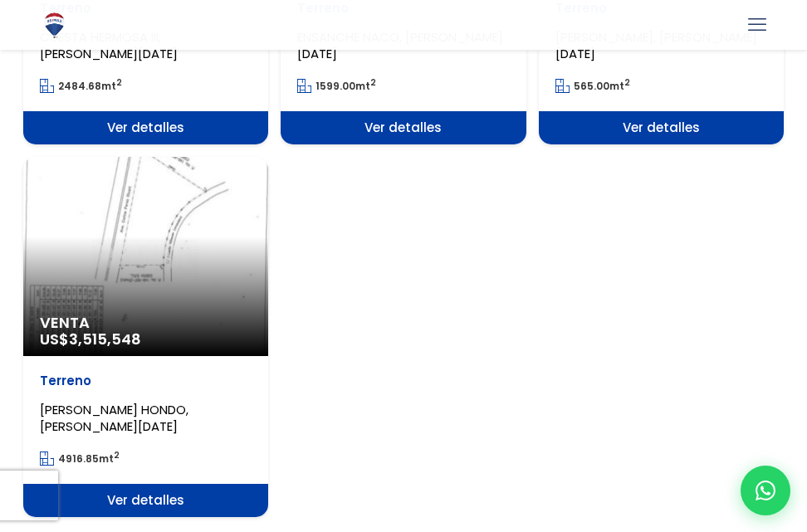
scroll to position [2408, 0]
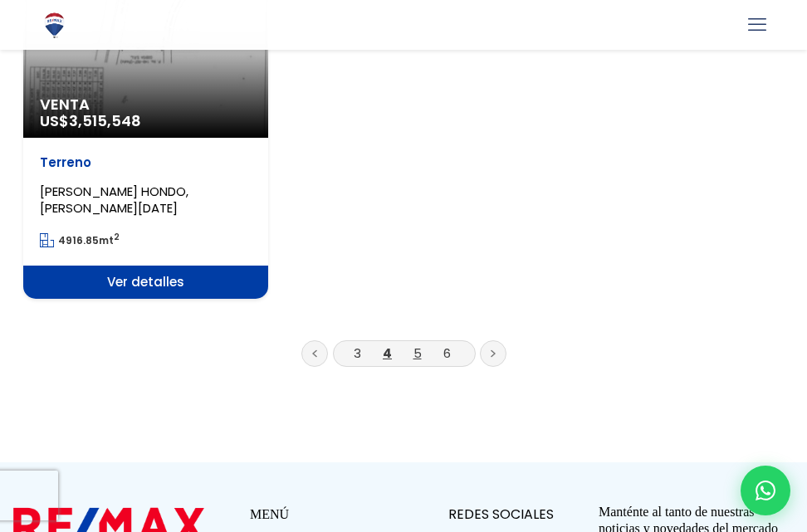
click at [418, 345] on link "5" at bounding box center [417, 353] width 8 height 17
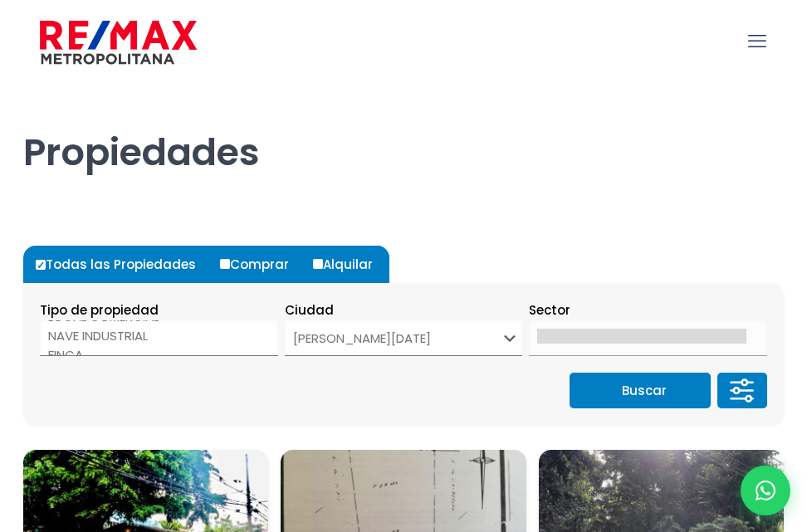
select select "1"
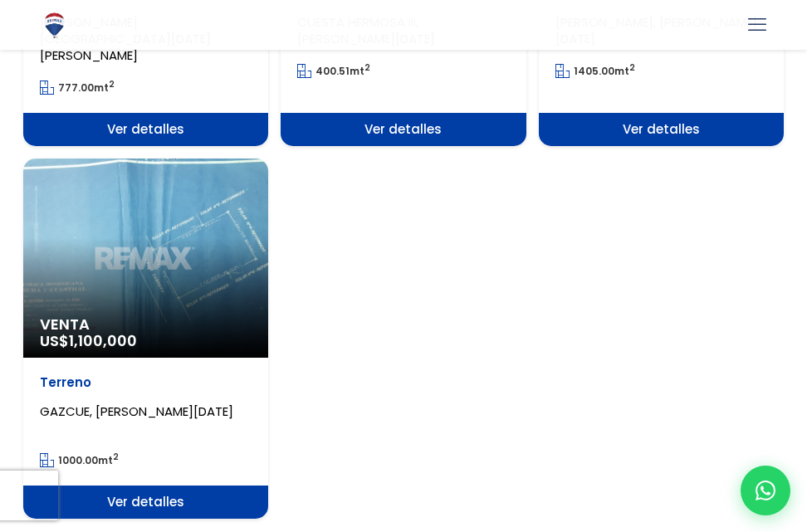
scroll to position [2325, 0]
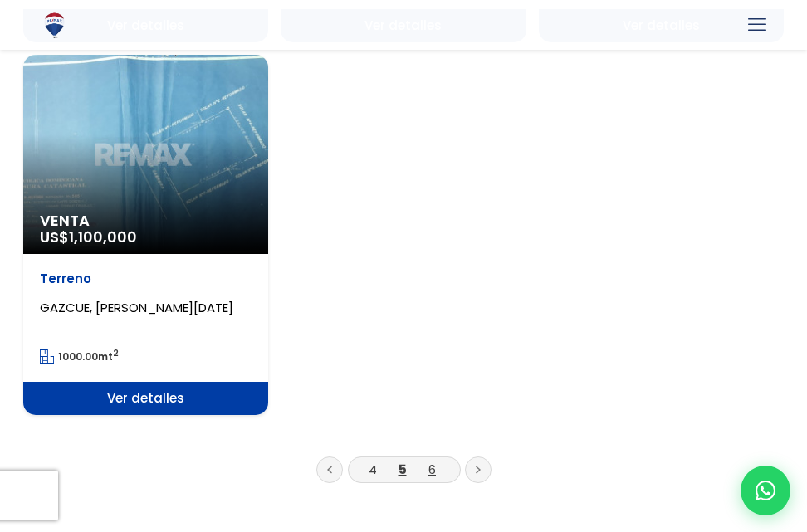
click at [431, 461] on link "6" at bounding box center [431, 469] width 7 height 17
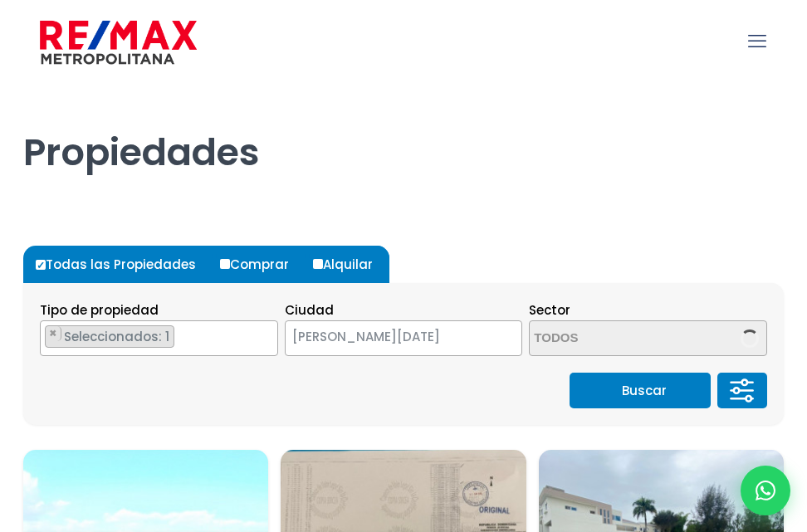
select select "1"
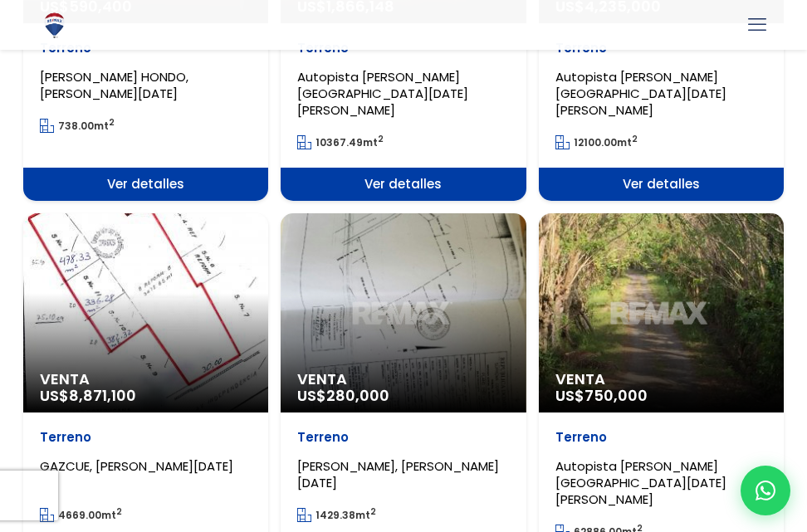
scroll to position [1411, 0]
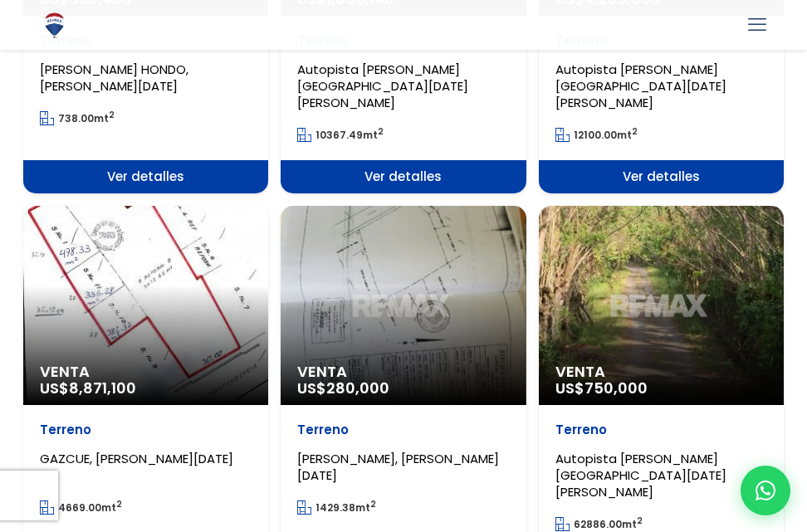
click at [154, 281] on div "Venta US$ 8,871,100" at bounding box center [145, 305] width 245 height 199
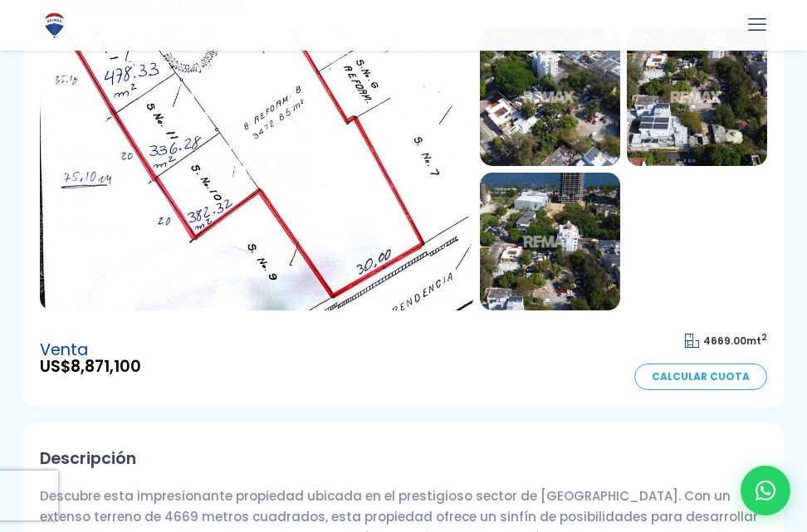
scroll to position [166, 0]
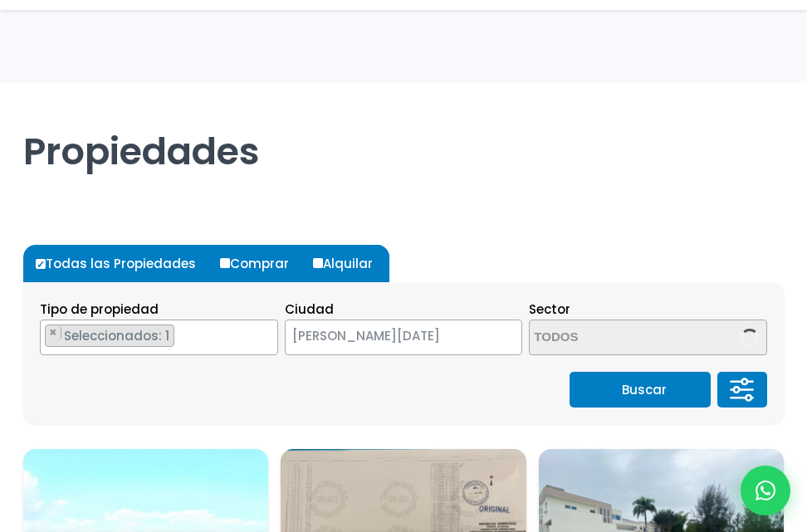
select select "1"
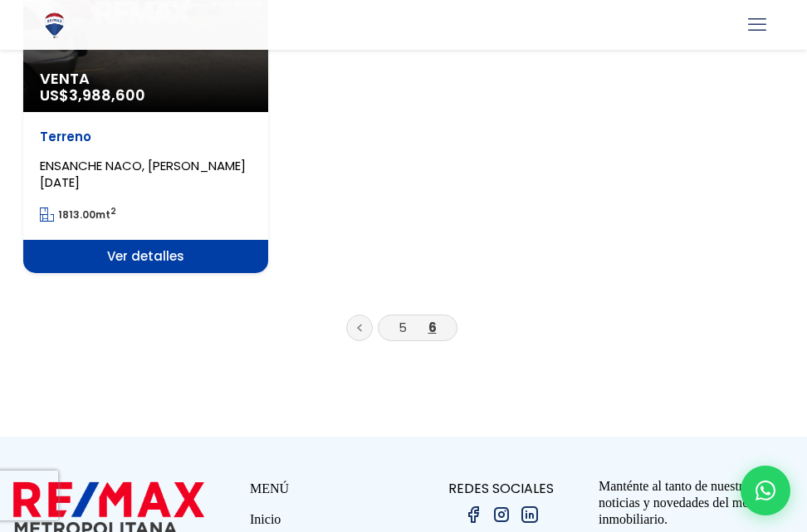
scroll to position [2492, 0]
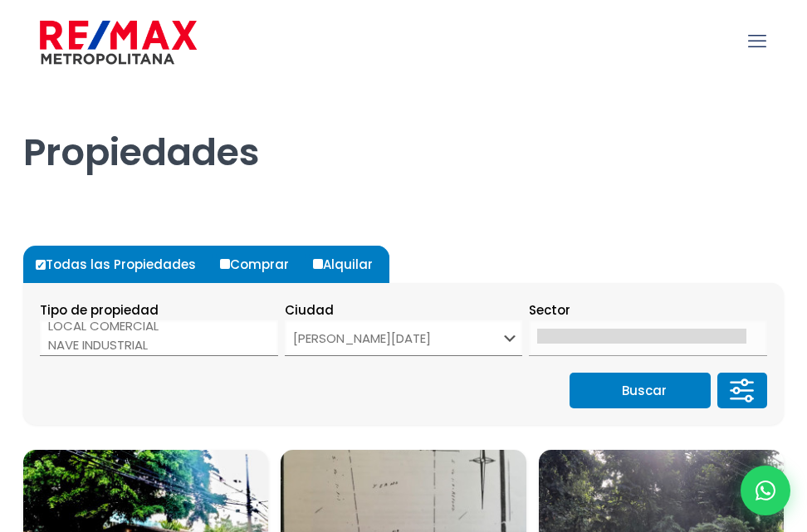
select select "1"
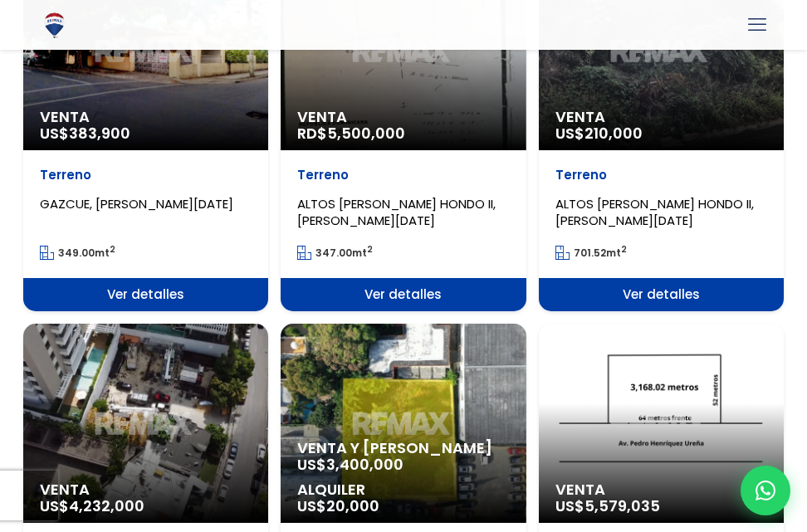
scroll to position [166, 0]
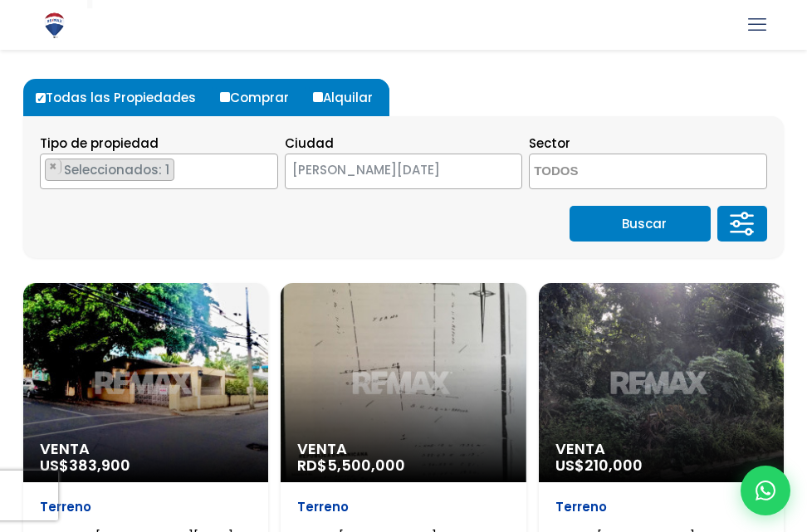
click at [185, 170] on ul "× Seleccionados: 1" at bounding box center [149, 172] width 216 height 36
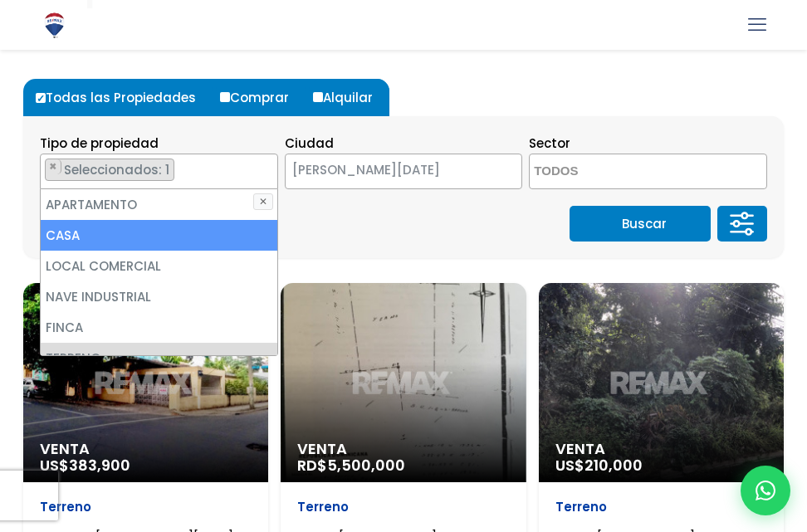
click at [76, 233] on li "CASA" at bounding box center [159, 235] width 237 height 31
select select "house"
click at [627, 235] on button "Buscar" at bounding box center [640, 224] width 141 height 36
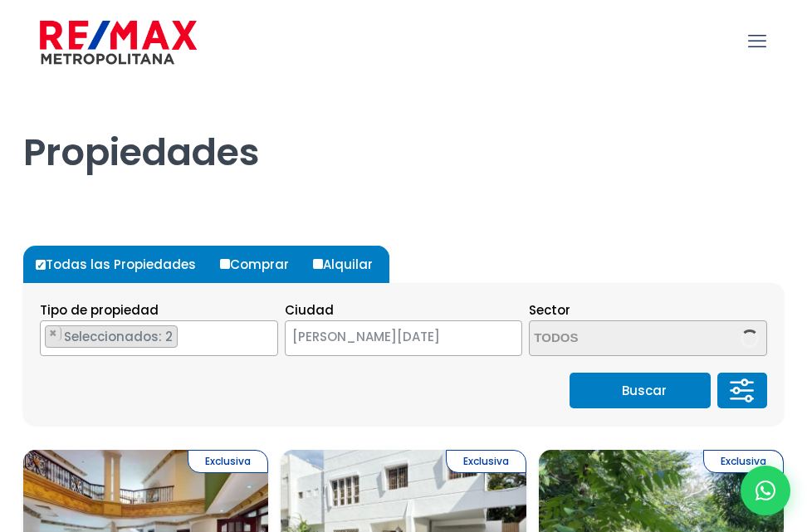
select select "1"
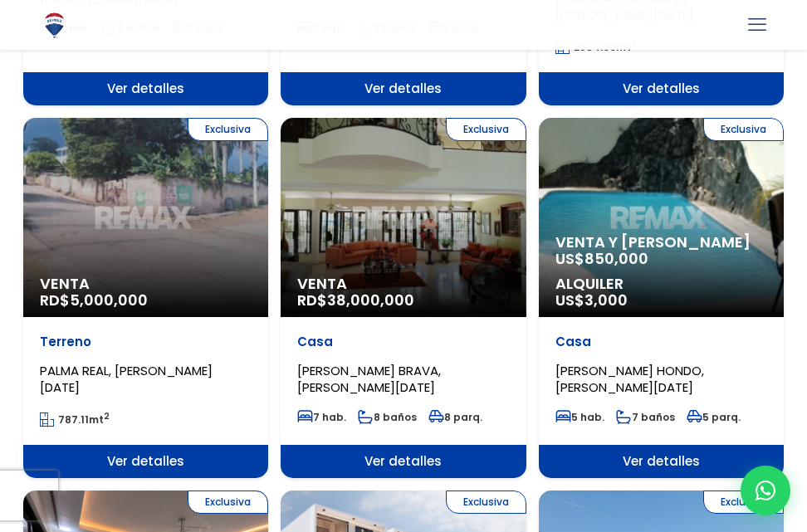
scroll to position [747, 0]
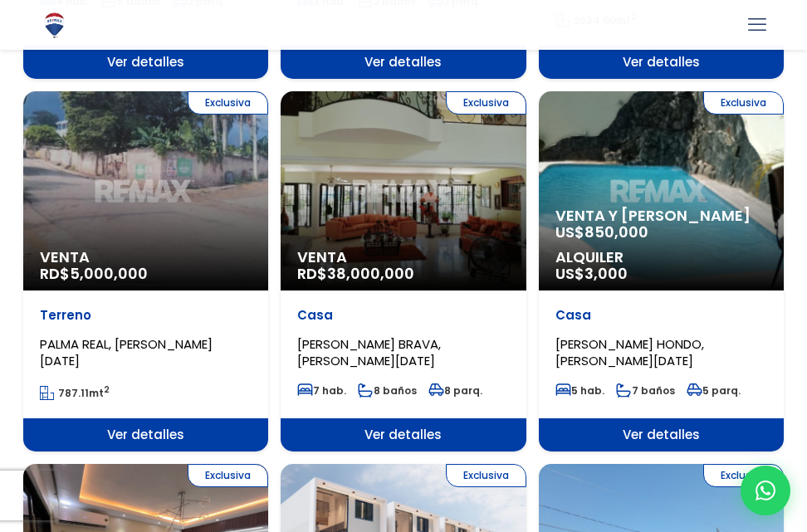
click at [464, 213] on div "Exclusiva Venta RD$ 38,000,000" at bounding box center [403, 190] width 245 height 199
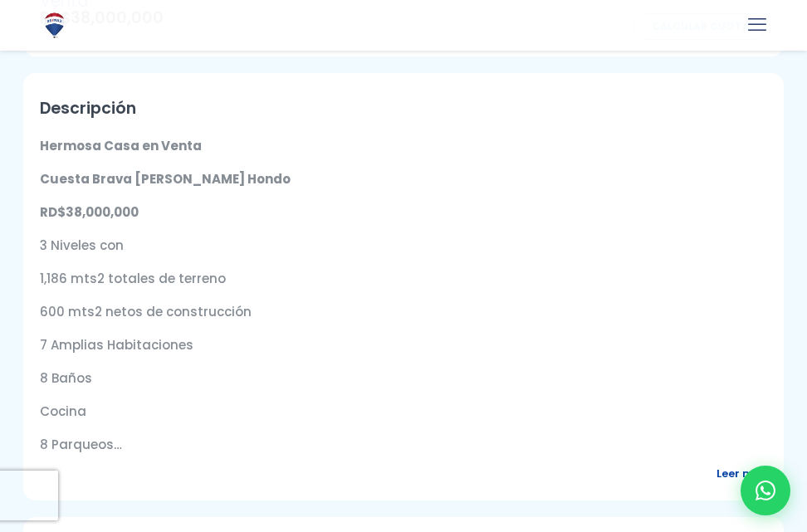
scroll to position [581, 0]
